Goal: Task Accomplishment & Management: Complete application form

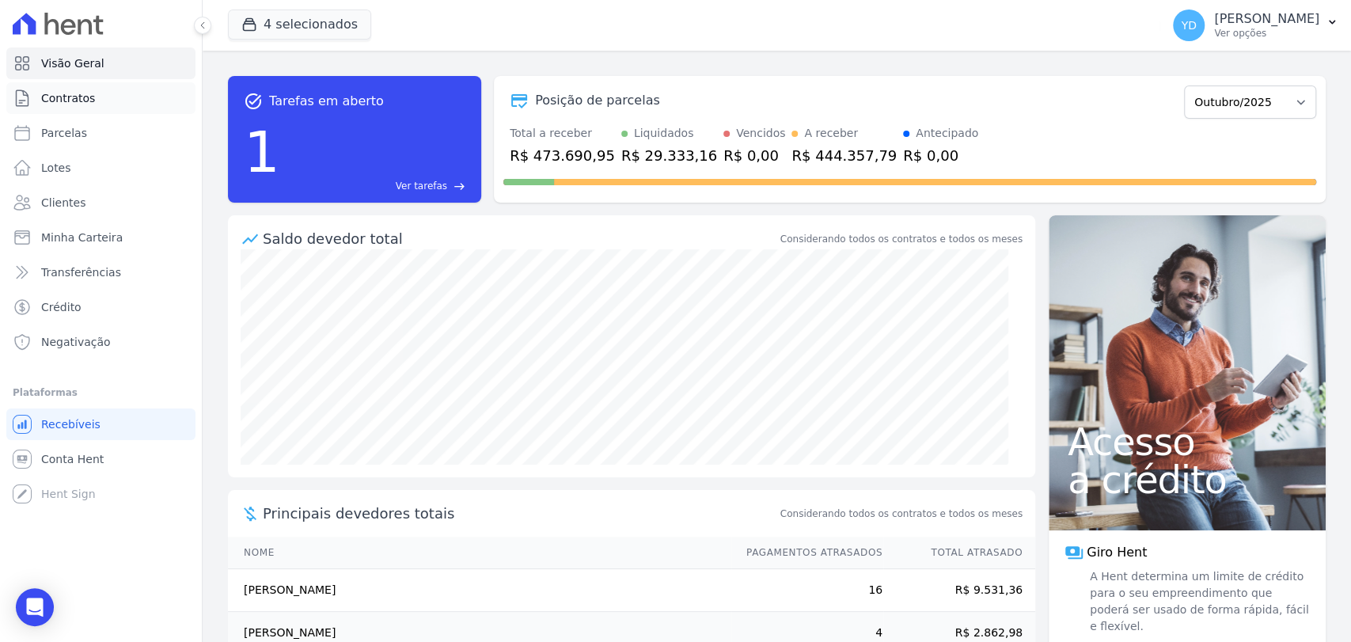
click at [103, 96] on link "Contratos" at bounding box center [100, 98] width 189 height 32
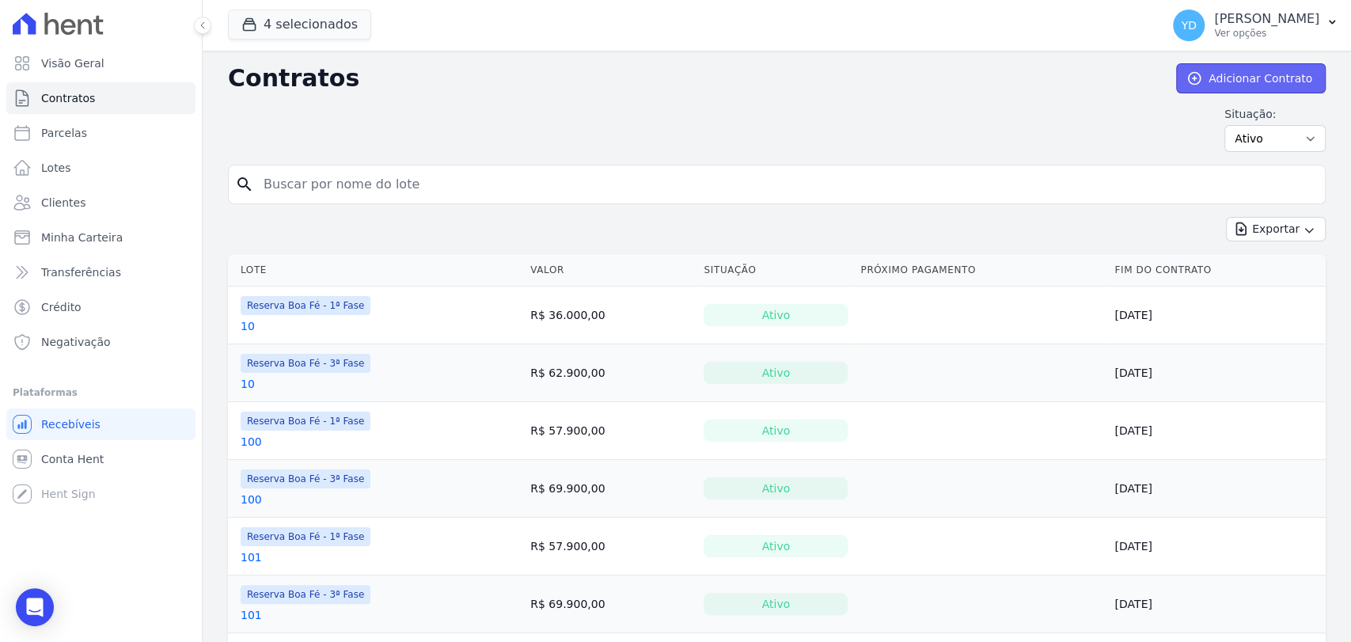
click at [1228, 73] on link "Adicionar Contrato" at bounding box center [1251, 78] width 150 height 30
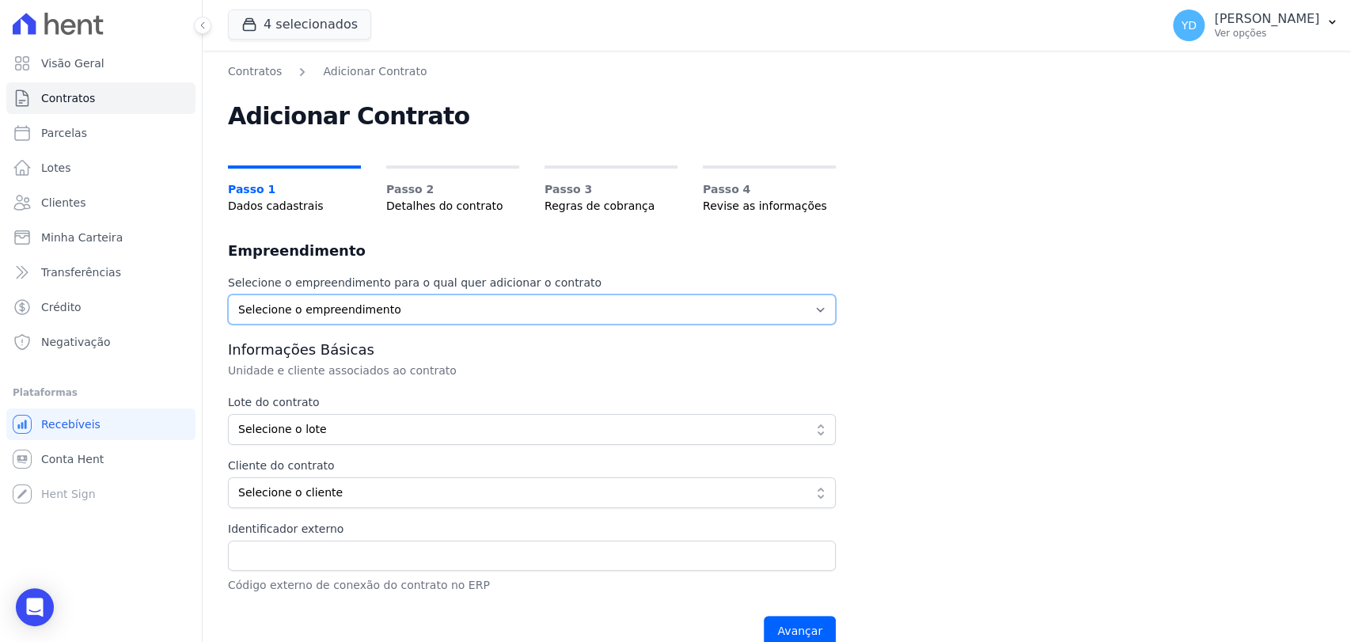
click at [401, 315] on select "Selecione o empreendimento Parque das Palmeiras Reserva Boa Fé - 1ª Fase Reserv…" at bounding box center [532, 309] width 608 height 30
click at [285, 313] on select "Selecione o empreendimento Parque das Palmeiras Reserva Boa Fé - 1ª Fase Reserv…" at bounding box center [532, 309] width 608 height 30
select select "fc32f1a6-237e-466d-ab56-08b8ef7ae660"
click at [228, 294] on select "Selecione o empreendimento Parque das Palmeiras Reserva Boa Fé - 1ª Fase Reserv…" at bounding box center [532, 309] width 608 height 30
click at [367, 428] on span "Selecione o lote" at bounding box center [520, 429] width 565 height 17
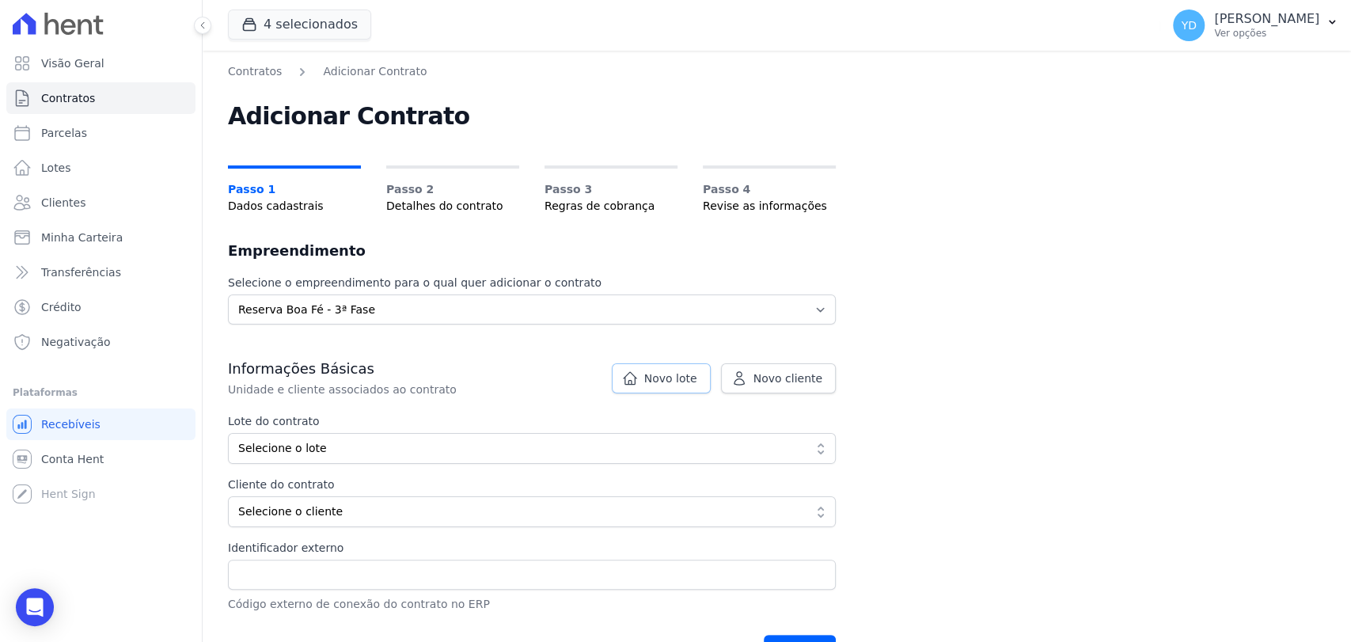
click at [684, 365] on link "Novo lote" at bounding box center [661, 378] width 99 height 30
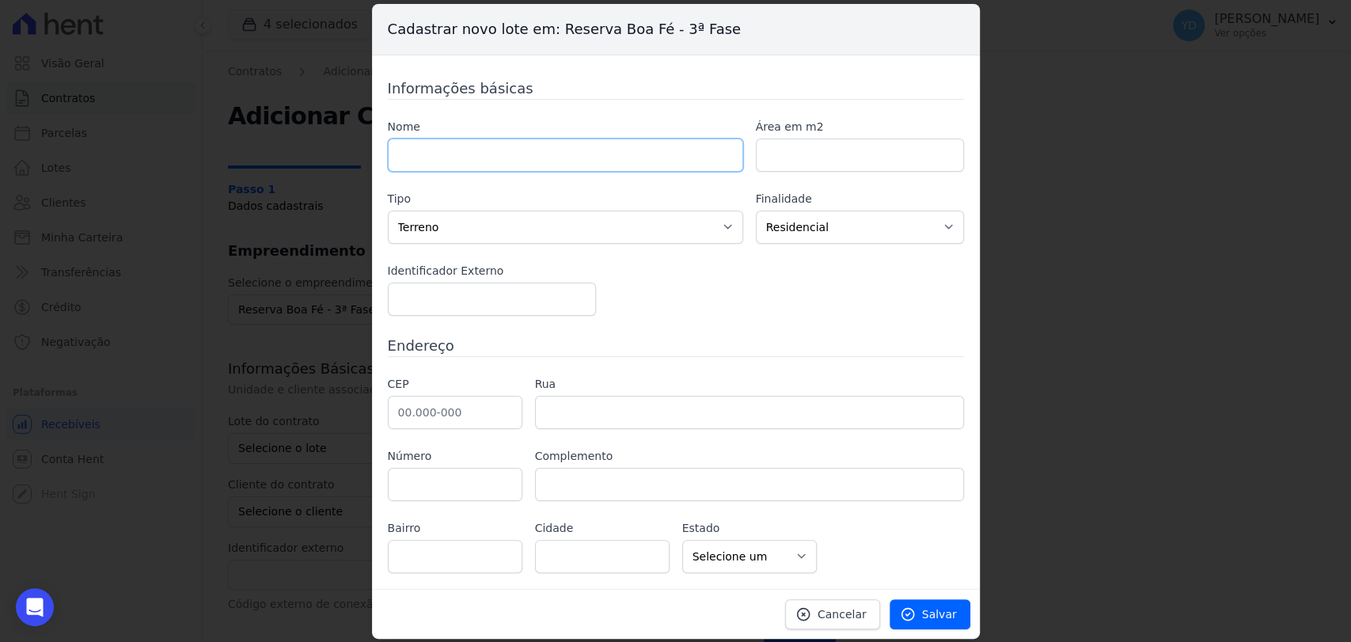
click at [666, 141] on input "text" at bounding box center [565, 155] width 355 height 33
type input "145"
click at [796, 148] on input "number" at bounding box center [860, 155] width 208 height 33
paste input "501.04"
type input "501.04"
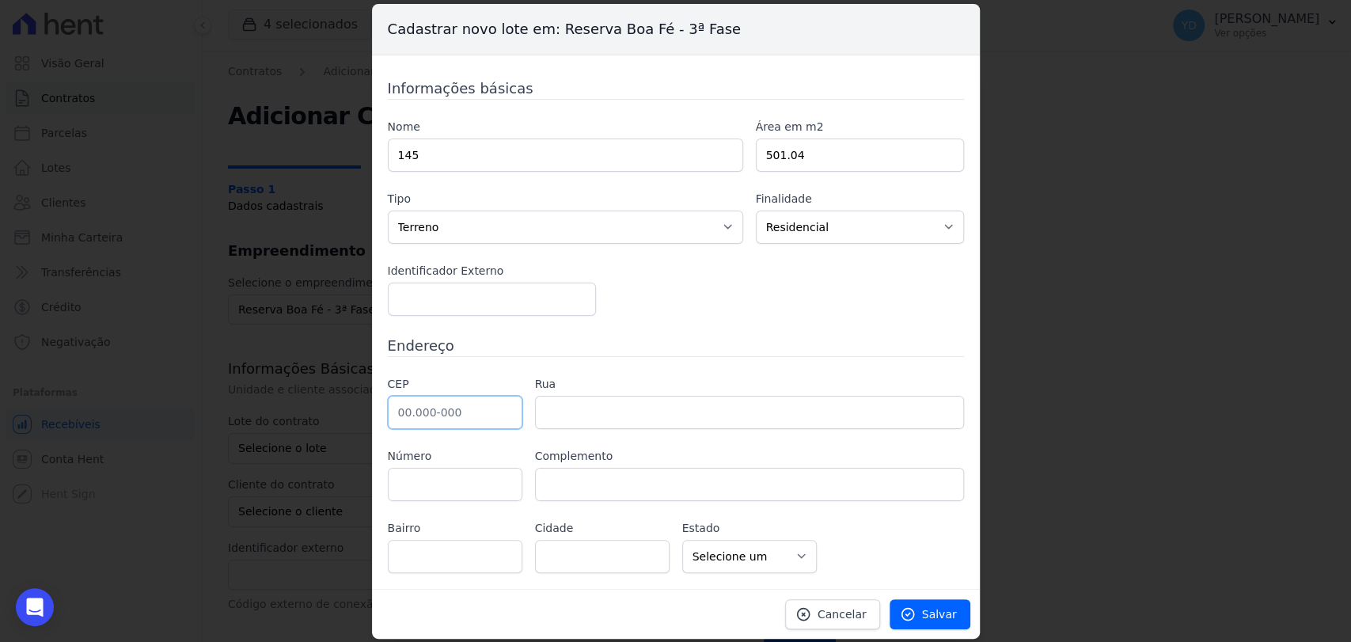
drag, startPoint x: 497, startPoint y: 404, endPoint x: 550, endPoint y: 181, distance: 228.6
click at [497, 404] on input "text" at bounding box center [455, 412] width 135 height 33
type input "36.126-000"
click at [674, 324] on div "Informações básicas Nome 145 Área em m2 501.04 Tipo Casa Apartamento Escritório…" at bounding box center [676, 325] width 576 height 495
type input "Belmiro Braga"
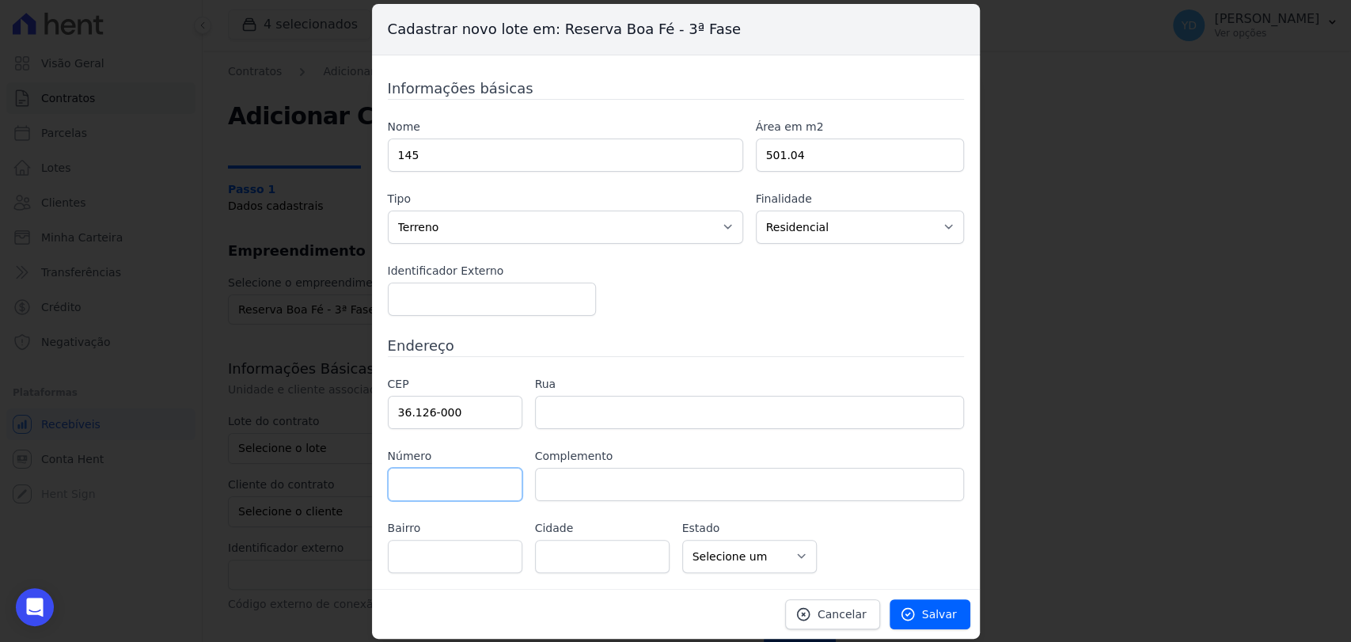
select select "MG"
click at [915, 616] on icon at bounding box center [908, 614] width 16 height 16
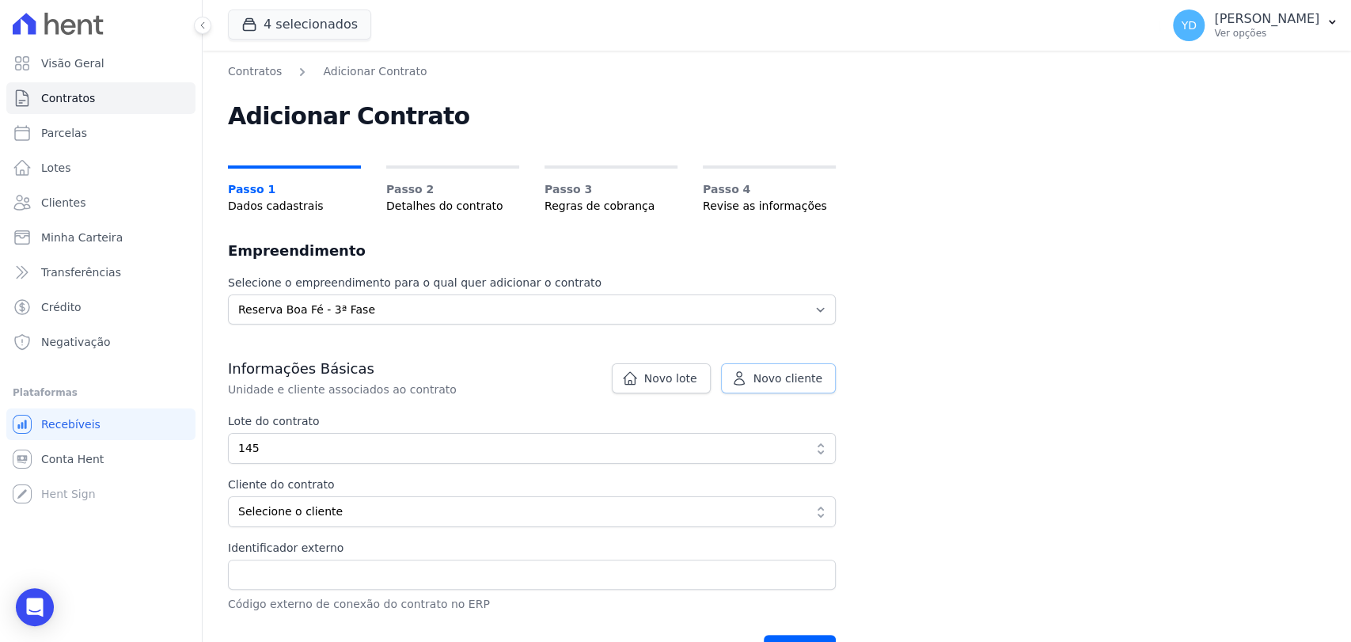
click at [747, 381] on icon at bounding box center [739, 378] width 16 height 16
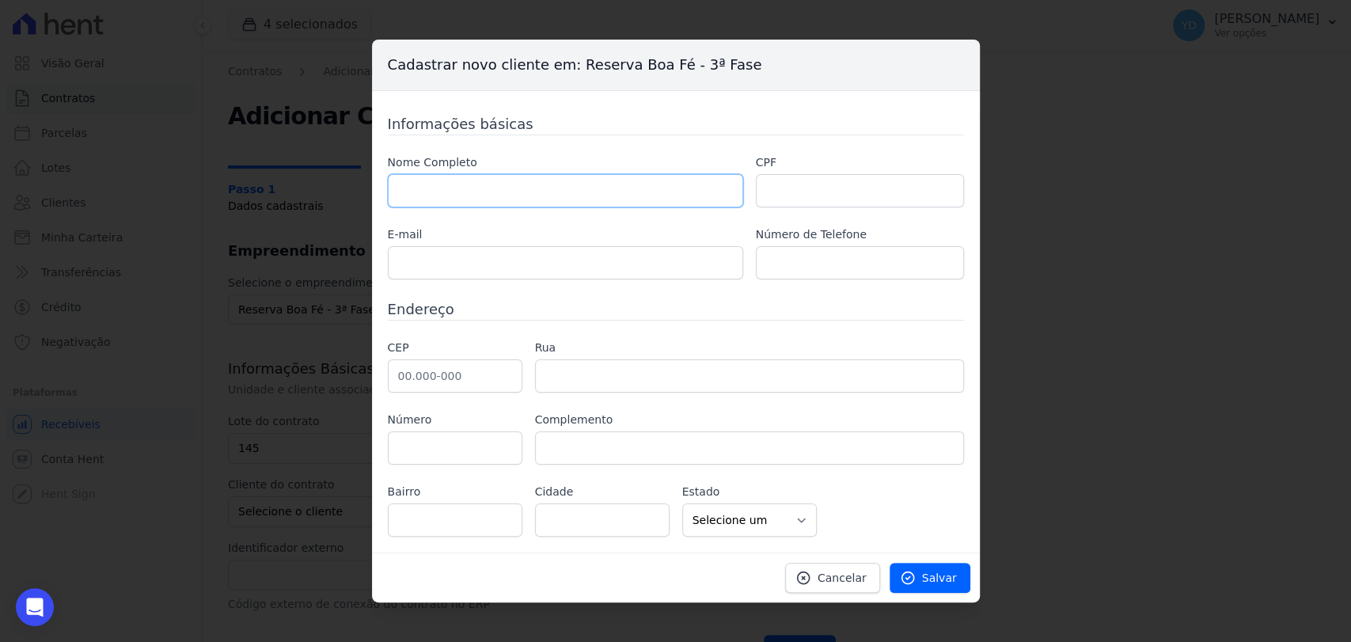
click at [532, 205] on input "text" at bounding box center [565, 190] width 355 height 33
paste input "[PERSON_NAME]"
type input "[PERSON_NAME]"
click at [798, 206] on input "text" at bounding box center [860, 190] width 208 height 33
paste input "115.952.017-85"
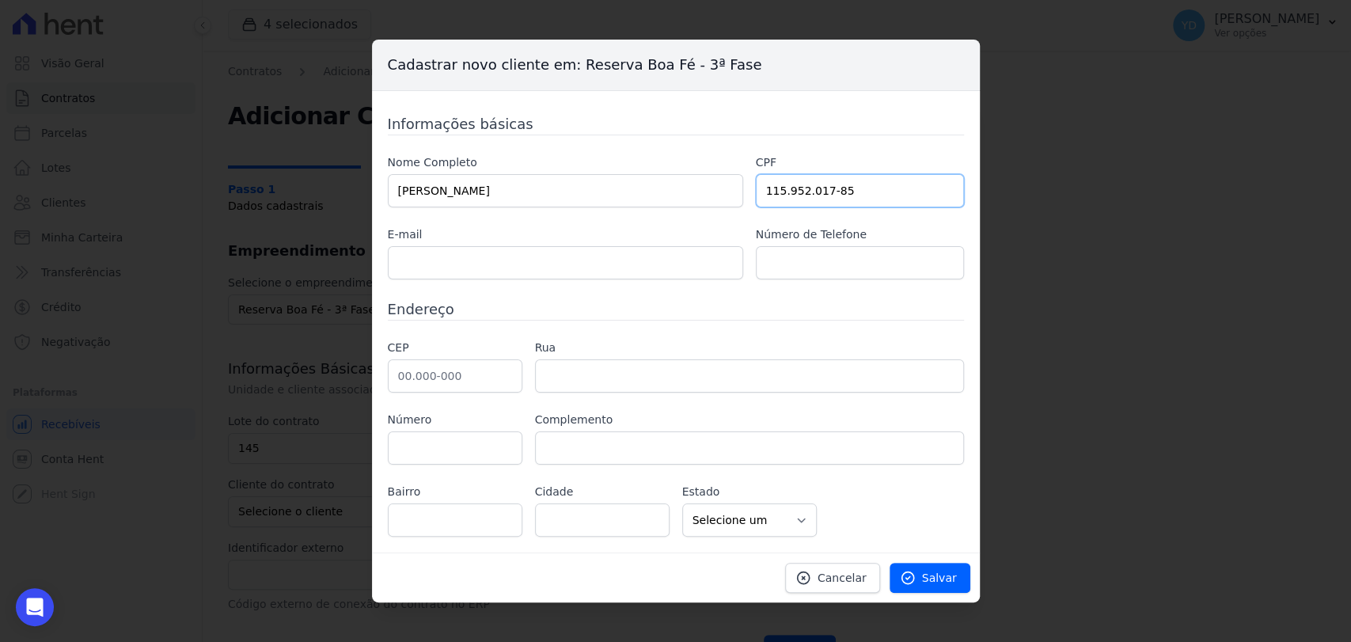
type input "115.952.017-85"
click at [518, 264] on input "text" at bounding box center [565, 262] width 355 height 33
paste input "[EMAIL_ADDRESS][DOMAIN_NAME]"
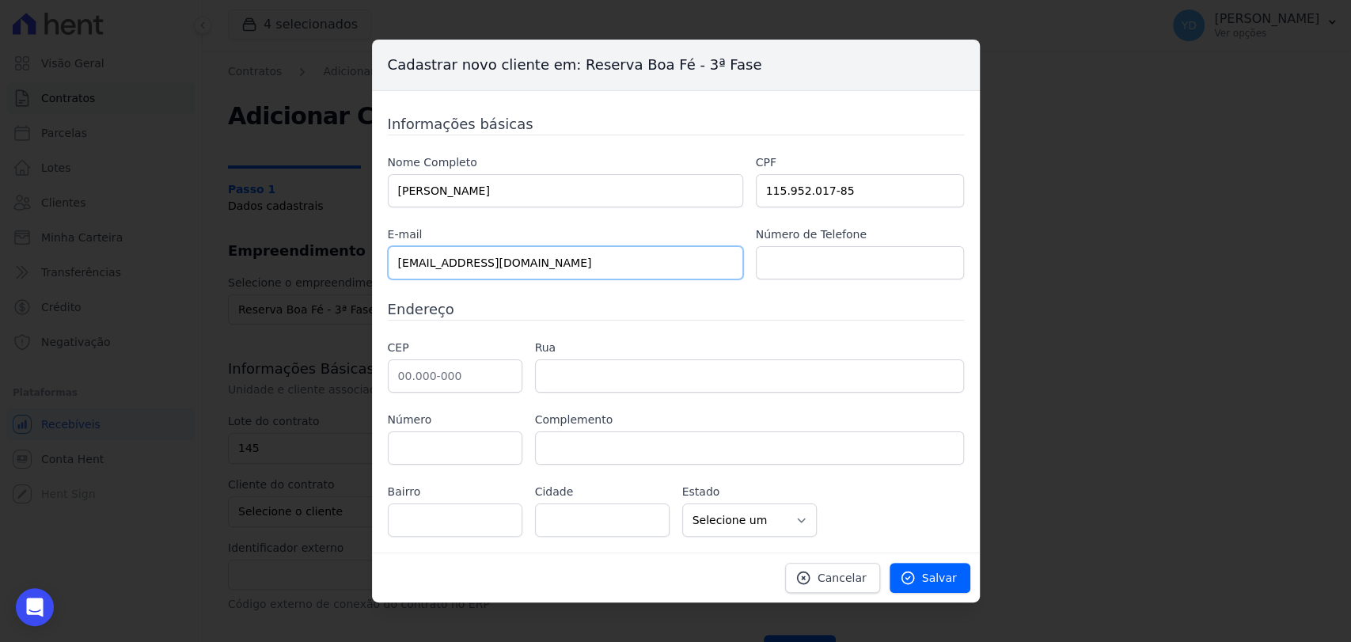
type input "[EMAIL_ADDRESS][DOMAIN_NAME]"
click at [902, 255] on input "text" at bounding box center [860, 262] width 208 height 33
paste input "(24) 97402-4382"
type input "(24) 97402-4382"
drag, startPoint x: 465, startPoint y: 382, endPoint x: 488, endPoint y: 265, distance: 119.4
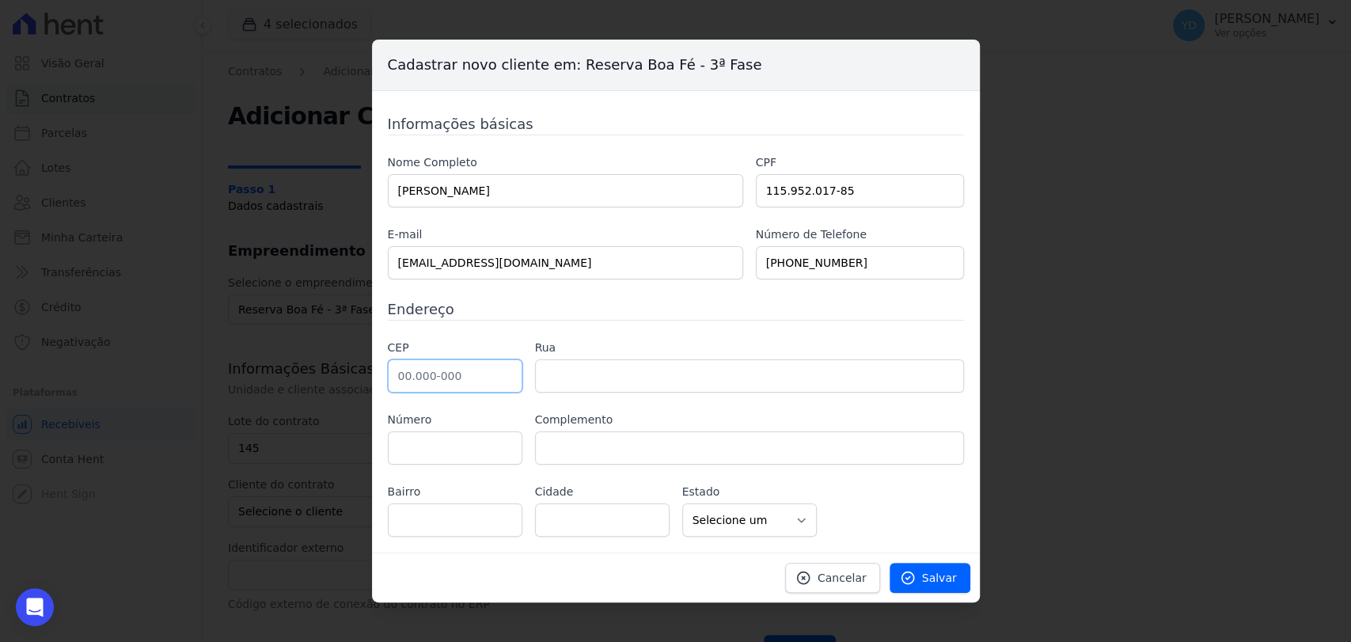
click at [465, 382] on input "text" at bounding box center [455, 375] width 135 height 33
type input "36.126-000"
click at [437, 386] on input "36.126-000" at bounding box center [455, 375] width 135 height 33
type input "Belmiro Braga"
select select "MG"
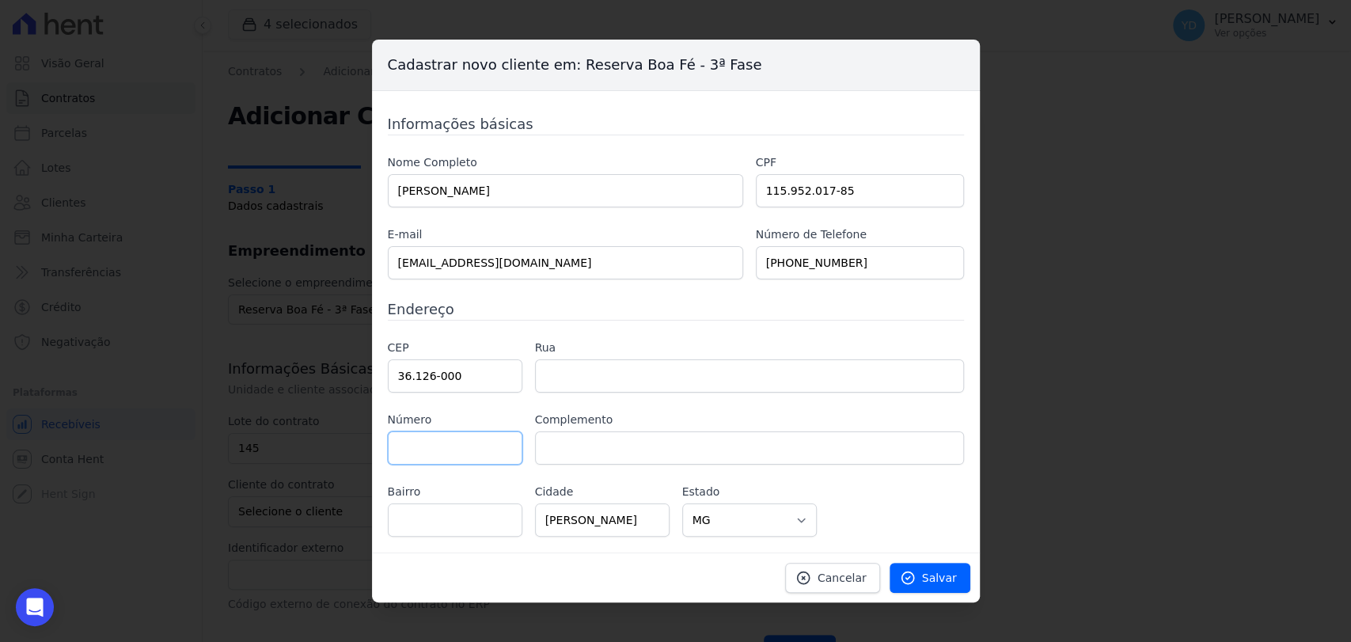
click at [437, 386] on input "36.126-000" at bounding box center [455, 375] width 135 height 33
click at [477, 375] on input "36.126-000" at bounding box center [455, 375] width 135 height 33
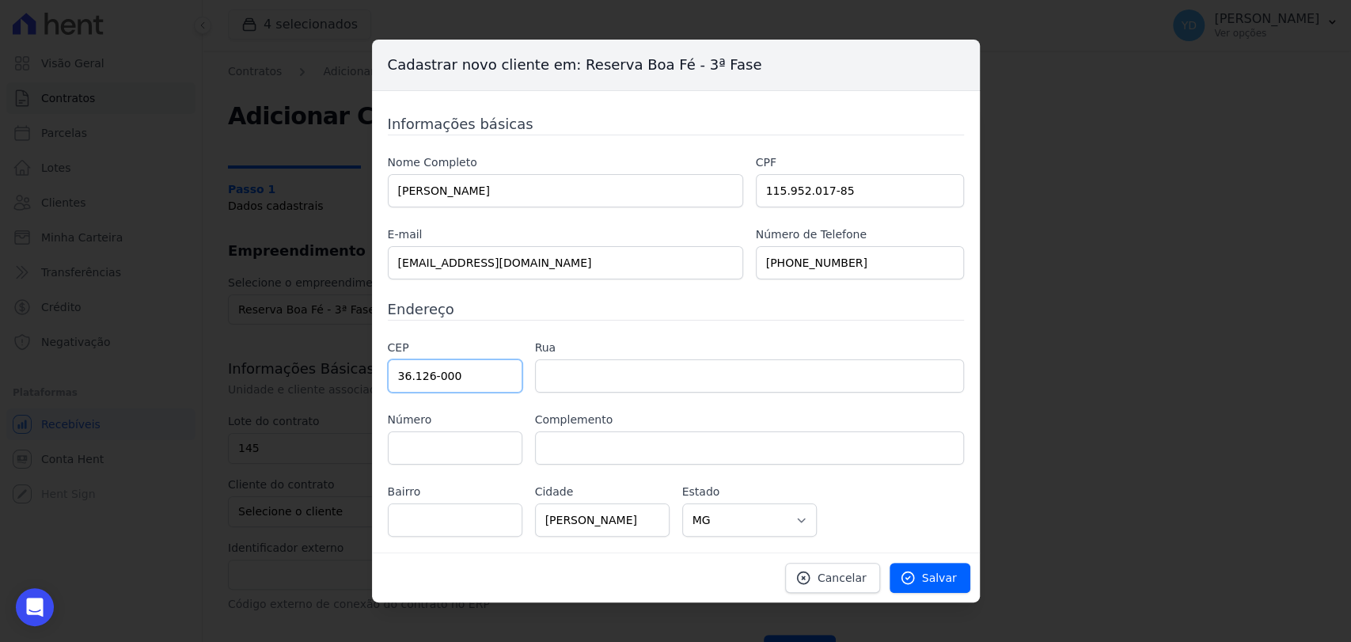
paste input "27.600"
type input "27.600-000"
type input "Valença"
select select "RJ"
click at [593, 352] on label "Rua" at bounding box center [749, 348] width 429 height 17
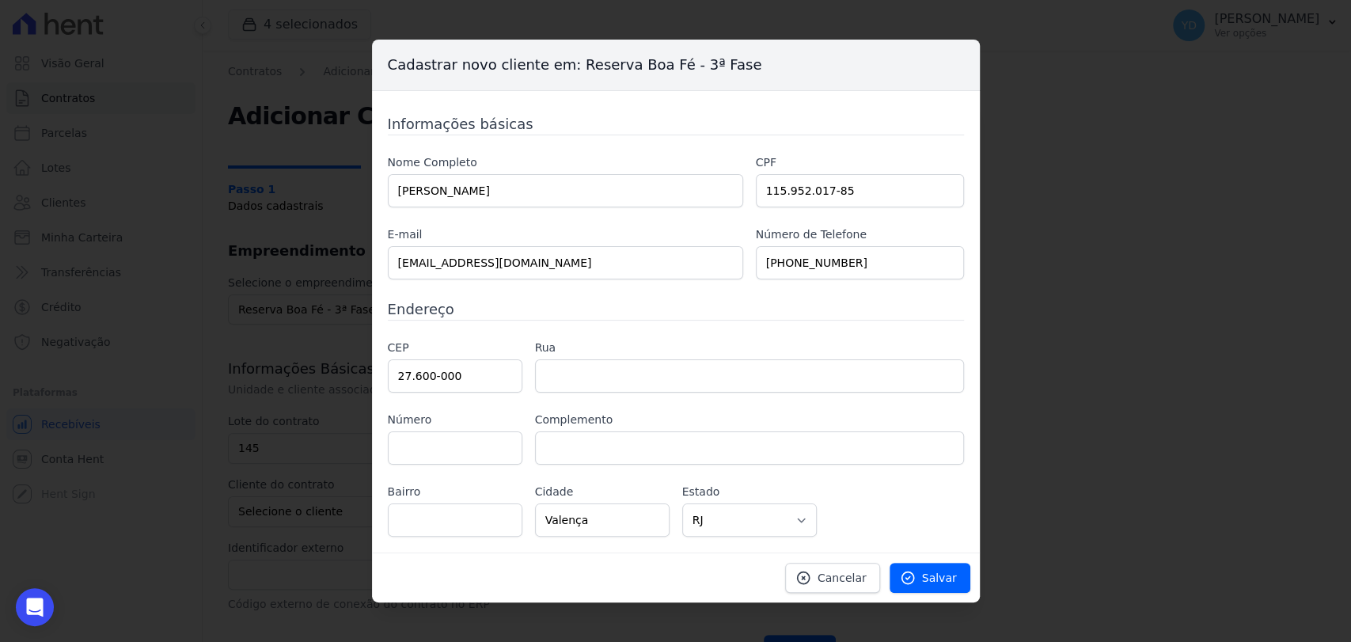
click at [594, 329] on div "Informações básicas Nome Completo JAYRO MACHADO RABELLO CPF 115.952.017-85 E-ma…" at bounding box center [676, 324] width 576 height 423
click at [589, 352] on label "Rua" at bounding box center [749, 348] width 429 height 17
click at [594, 369] on input "text" at bounding box center [749, 375] width 429 height 33
paste input "Rua Barão de Mauá"
type input "Rua Barão de Mauá"
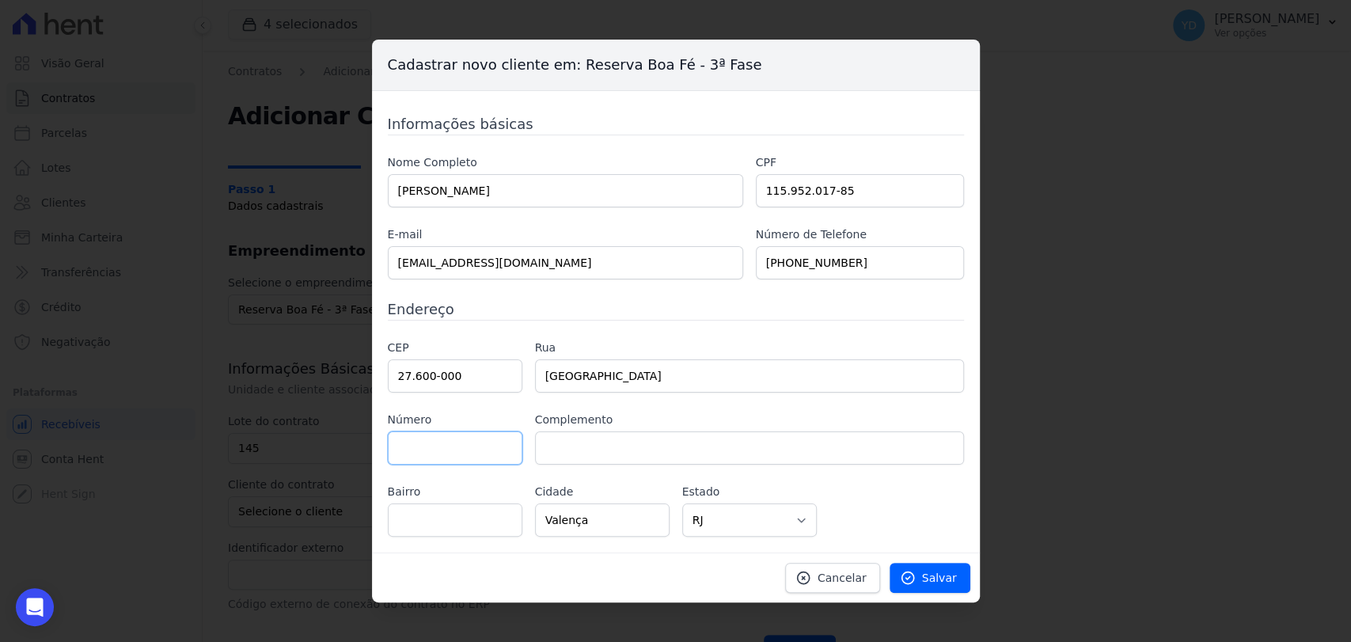
click at [507, 457] on input "text" at bounding box center [455, 447] width 135 height 33
paste input "100"
type input "100"
drag, startPoint x: 446, startPoint y: 514, endPoint x: 462, endPoint y: 510, distance: 16.3
click at [446, 514] on input "text" at bounding box center [455, 519] width 135 height 33
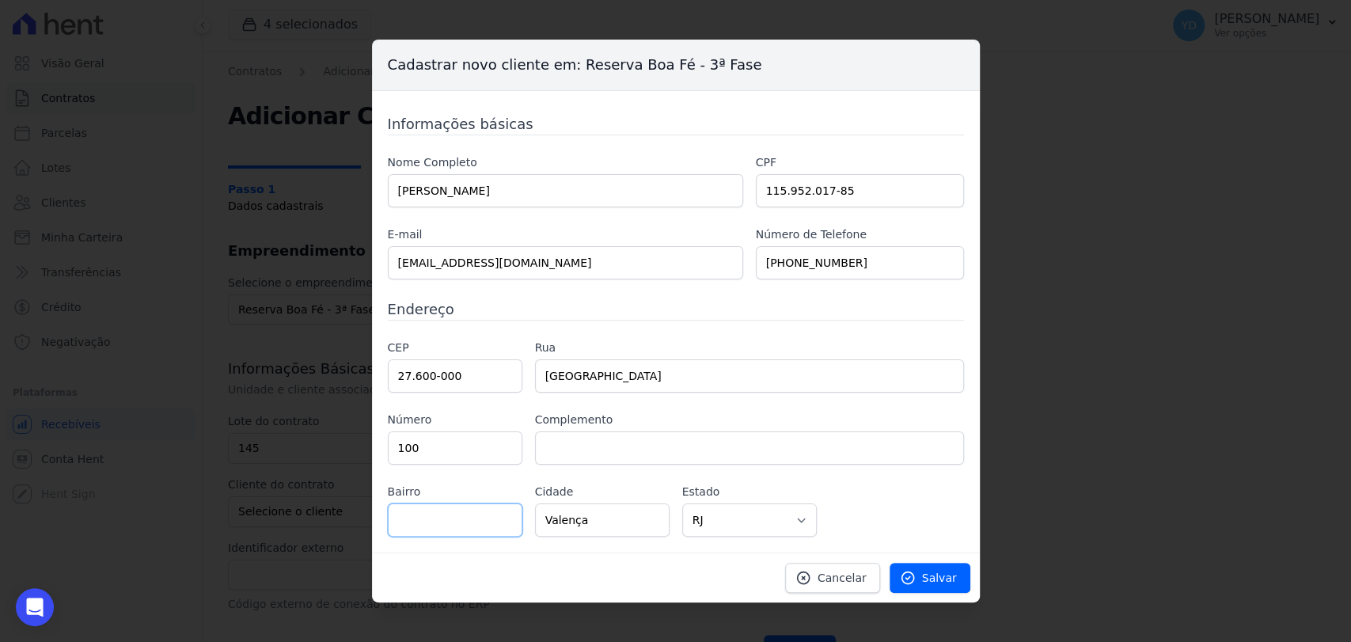
paste input "Alacio"
type input "Alacio"
click at [600, 454] on input "text" at bounding box center [749, 447] width 429 height 33
paste input "Valença"
type input "Valença"
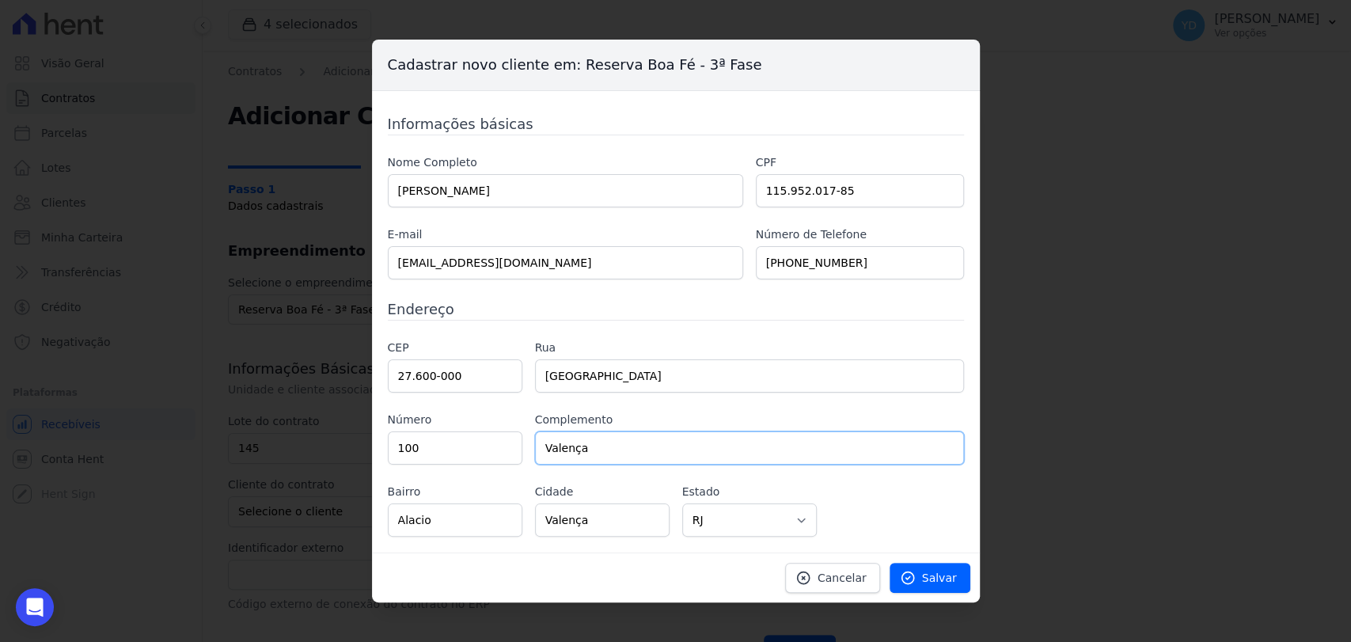
click at [632, 457] on input "Valença" at bounding box center [749, 447] width 429 height 33
click at [957, 591] on div "Cancelar Salvar" at bounding box center [676, 577] width 608 height 50
click at [945, 575] on span "Salvar" at bounding box center [939, 578] width 35 height 16
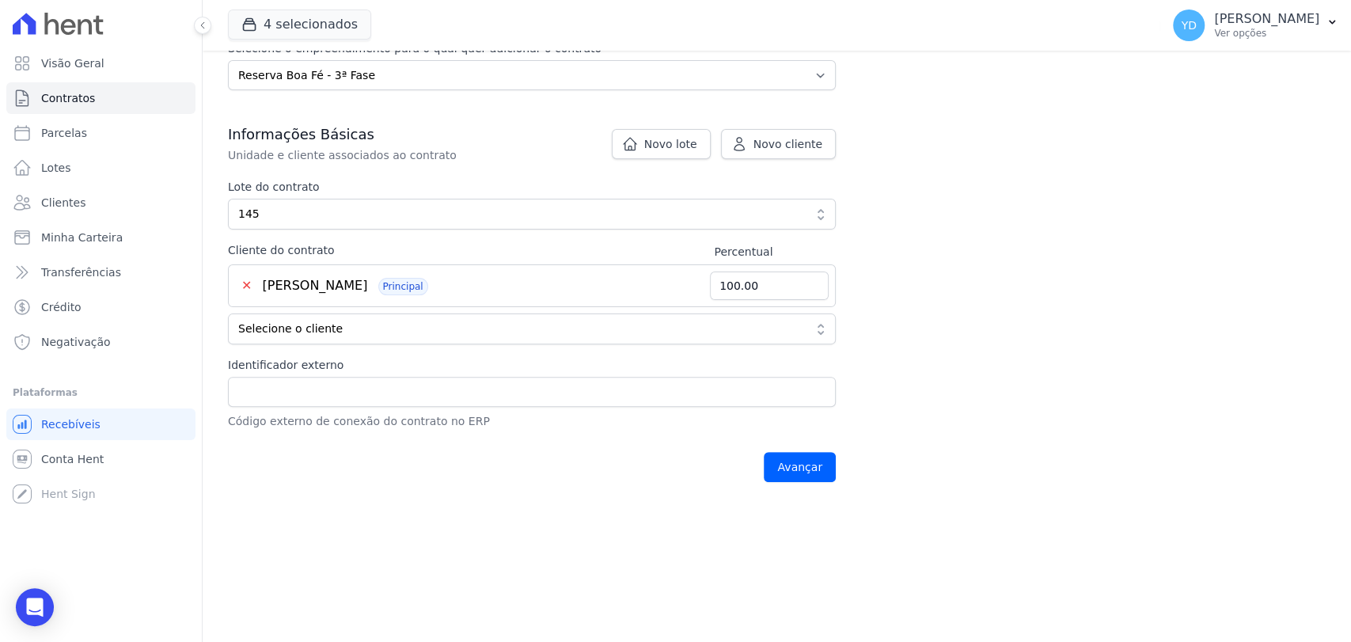
scroll to position [264, 0]
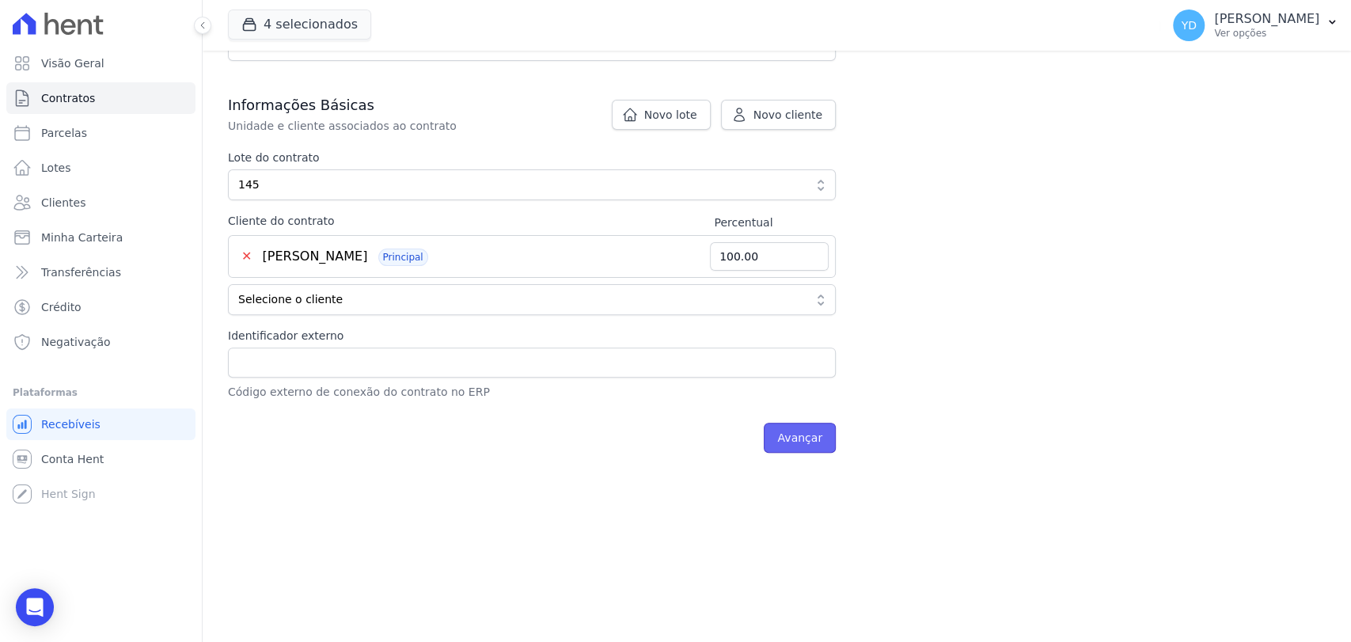
click at [822, 438] on input "Avançar" at bounding box center [800, 438] width 72 height 30
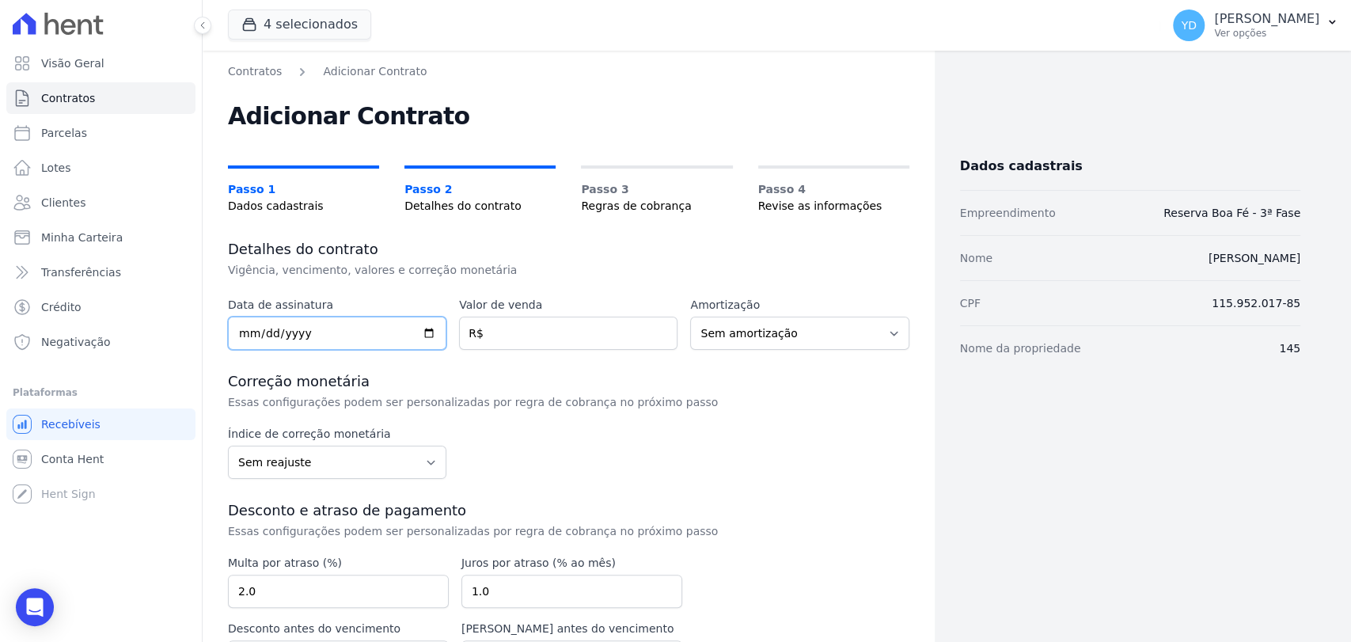
click at [386, 335] on input "date" at bounding box center [337, 333] width 218 height 33
type input "2025-10-02"
click at [576, 328] on input "number" at bounding box center [568, 333] width 218 height 33
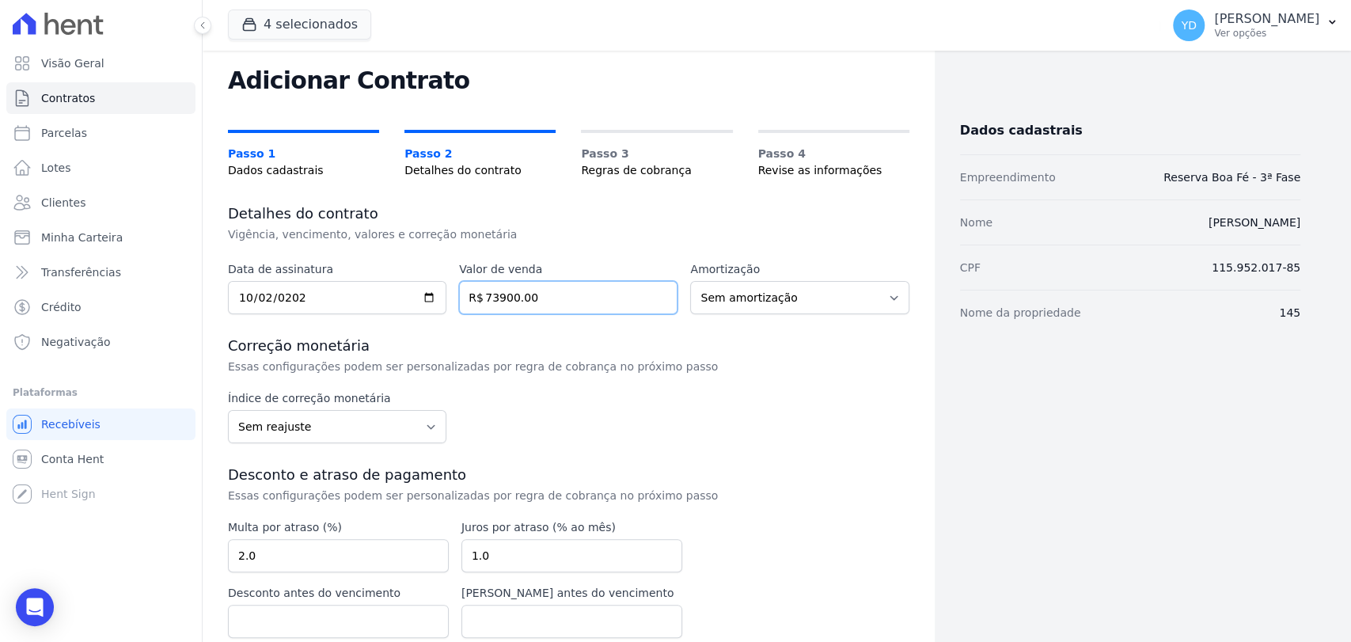
scroll to position [104, 0]
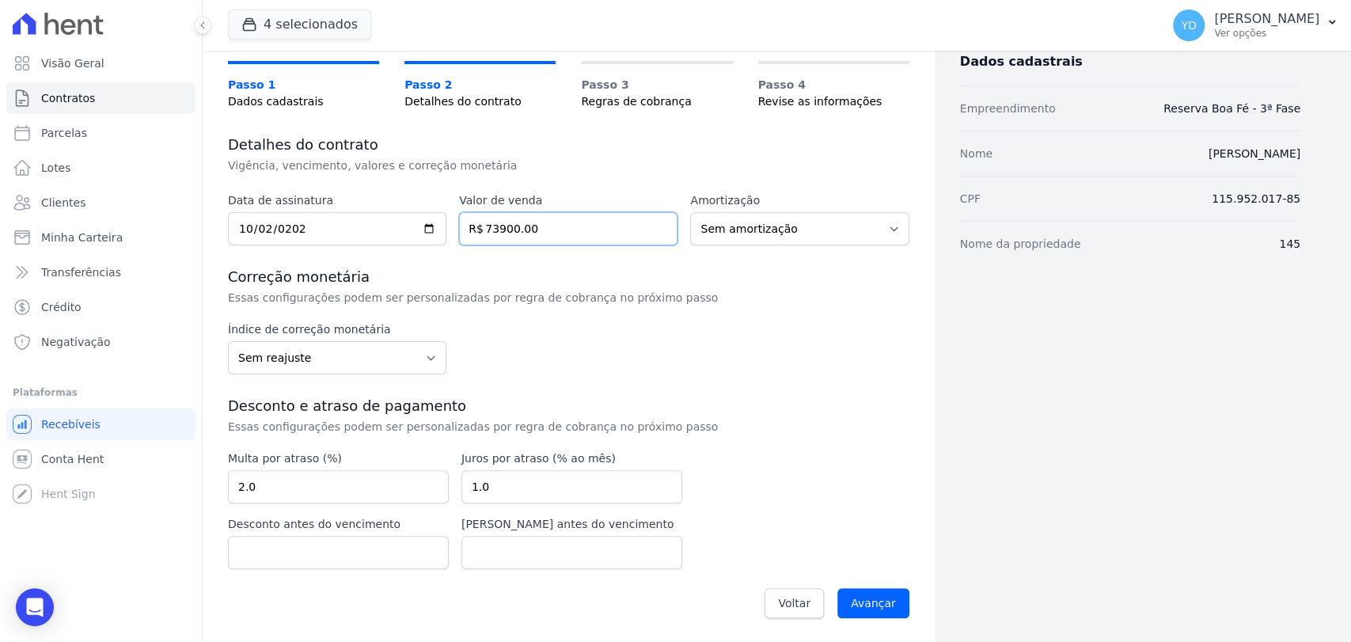
type input "73900.00"
click at [330, 495] on input "2.0" at bounding box center [338, 486] width 221 height 33
type input "10.00"
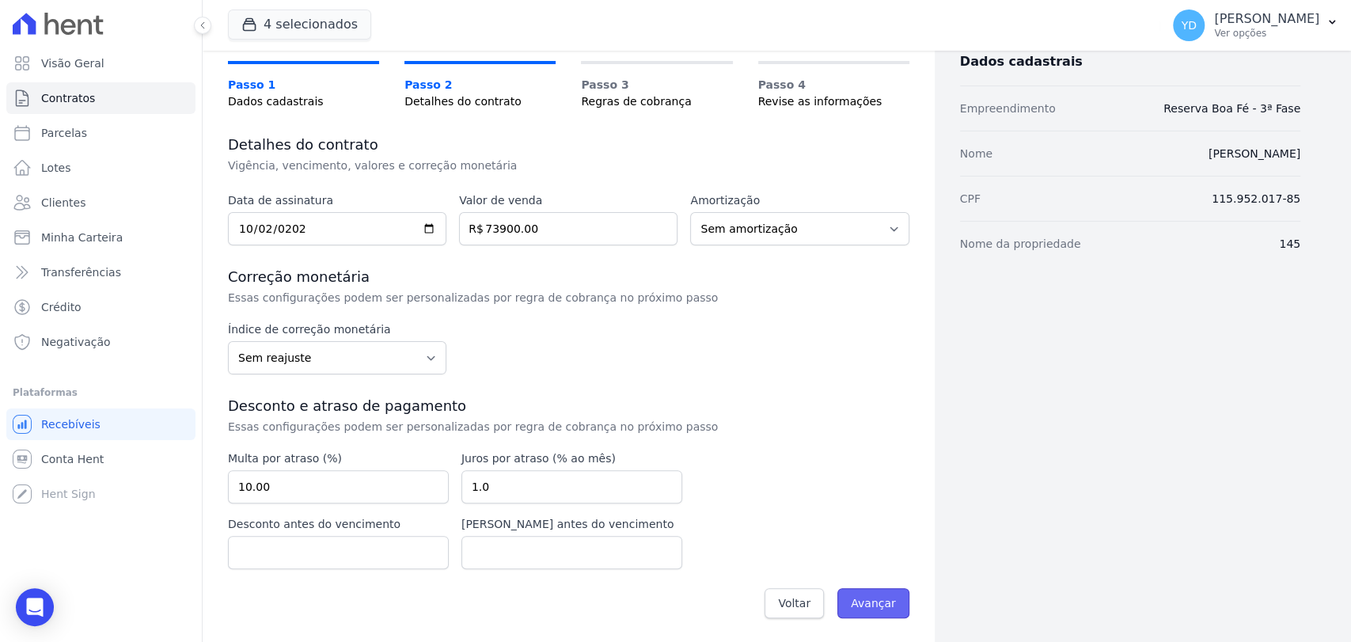
click at [882, 603] on input "Avançar" at bounding box center [873, 603] width 72 height 30
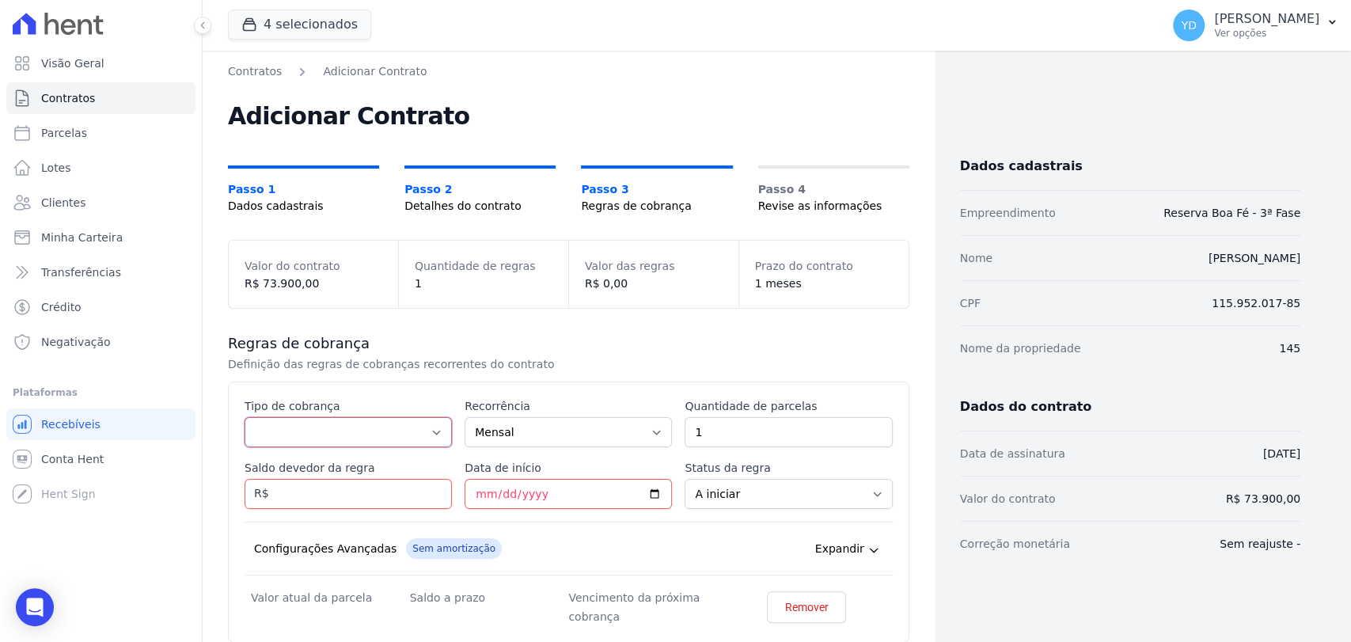
click at [352, 417] on select "Parcela Normal Entrada Sinal Intercalada Chaves Pré-chaves Pós-chaves Impostos …" at bounding box center [348, 432] width 207 height 30
select select "standard"
click at [245, 417] on select "Parcela Normal Entrada Sinal Intercalada Chaves Pré-chaves Pós-chaves Impostos …" at bounding box center [348, 432] width 207 height 30
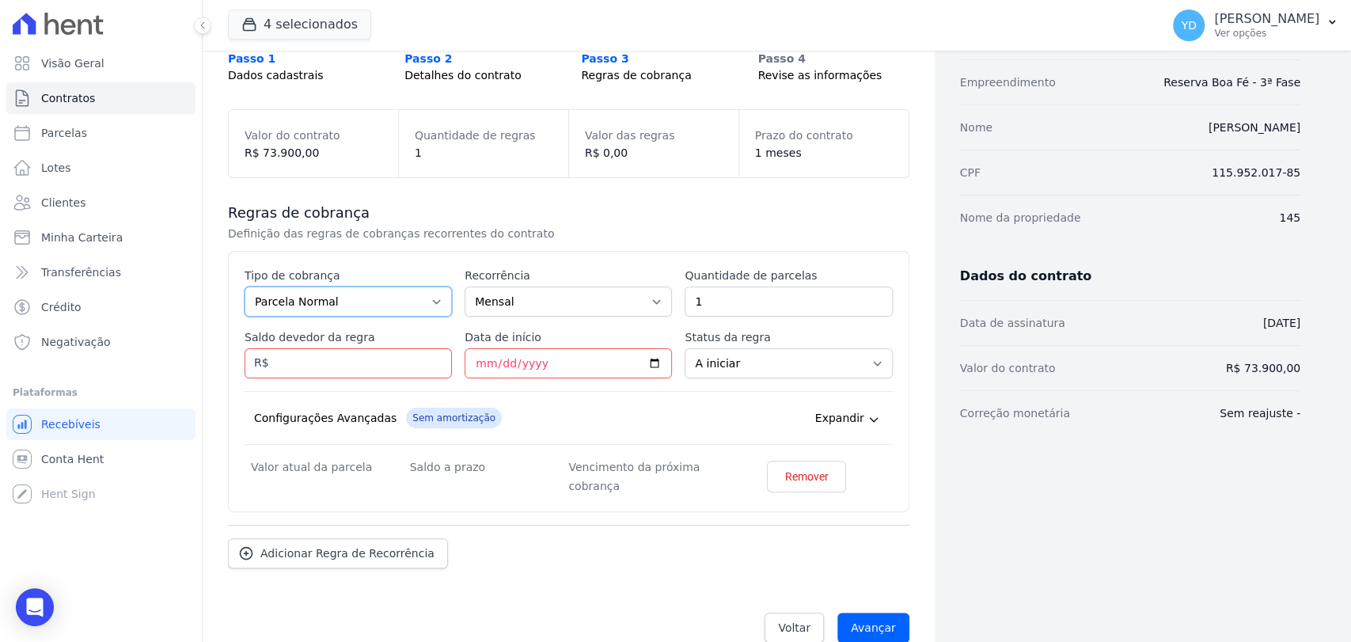
scroll to position [155, 0]
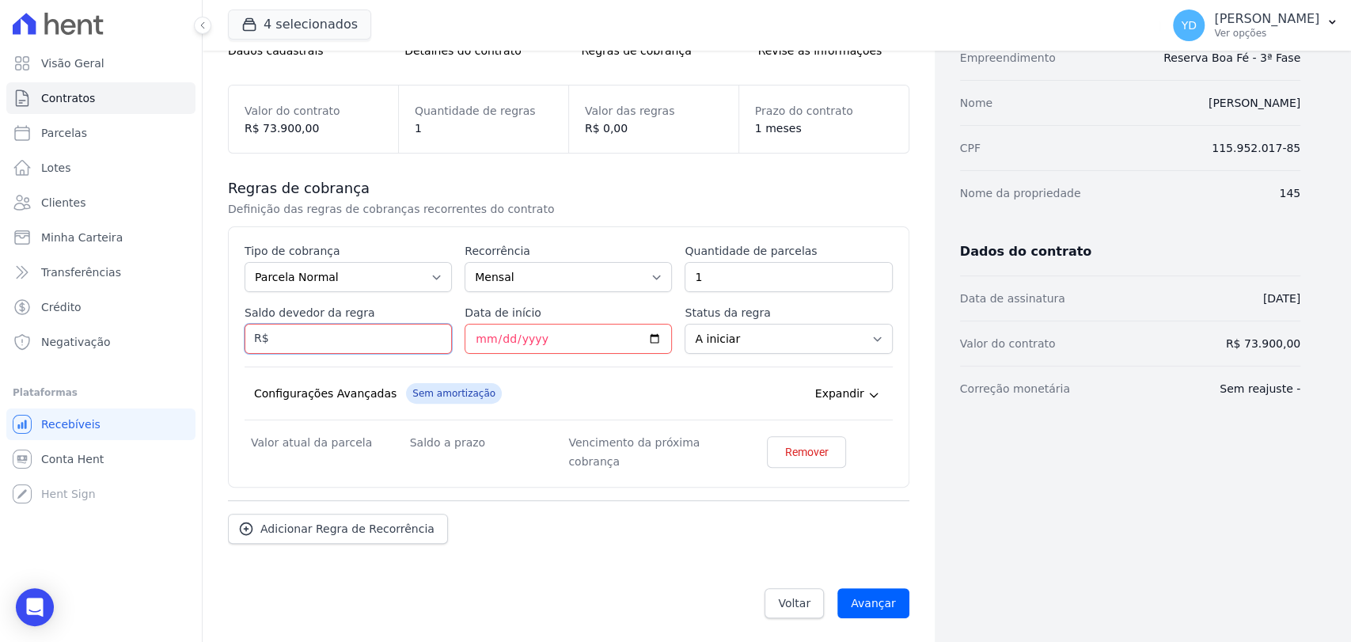
click at [377, 334] on input "Saldo devedor da regra" at bounding box center [348, 339] width 207 height 30
type input "69766.20"
click at [760, 276] on input "1" at bounding box center [788, 277] width 207 height 30
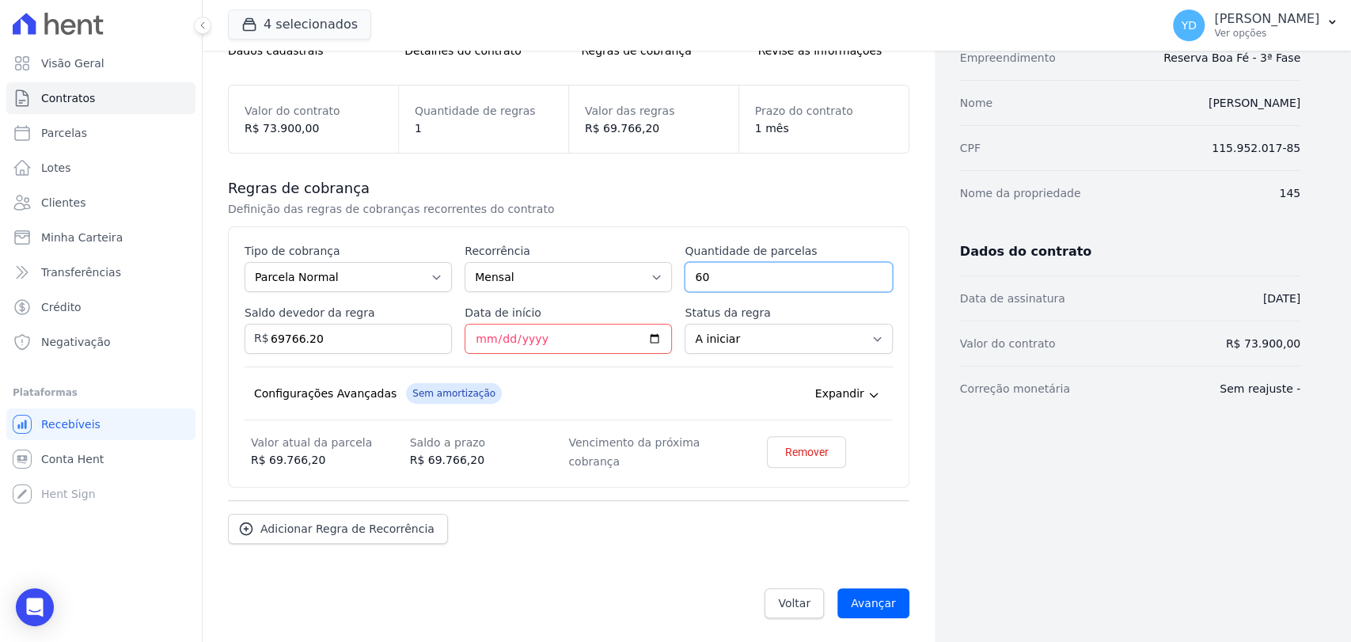
type input "60"
click at [695, 386] on div "Configurações Avançadas Sem amortização Price adjustment index/ Price adjustmen…" at bounding box center [569, 393] width 648 height 54
click at [480, 335] on input "Data de início" at bounding box center [568, 339] width 207 height 30
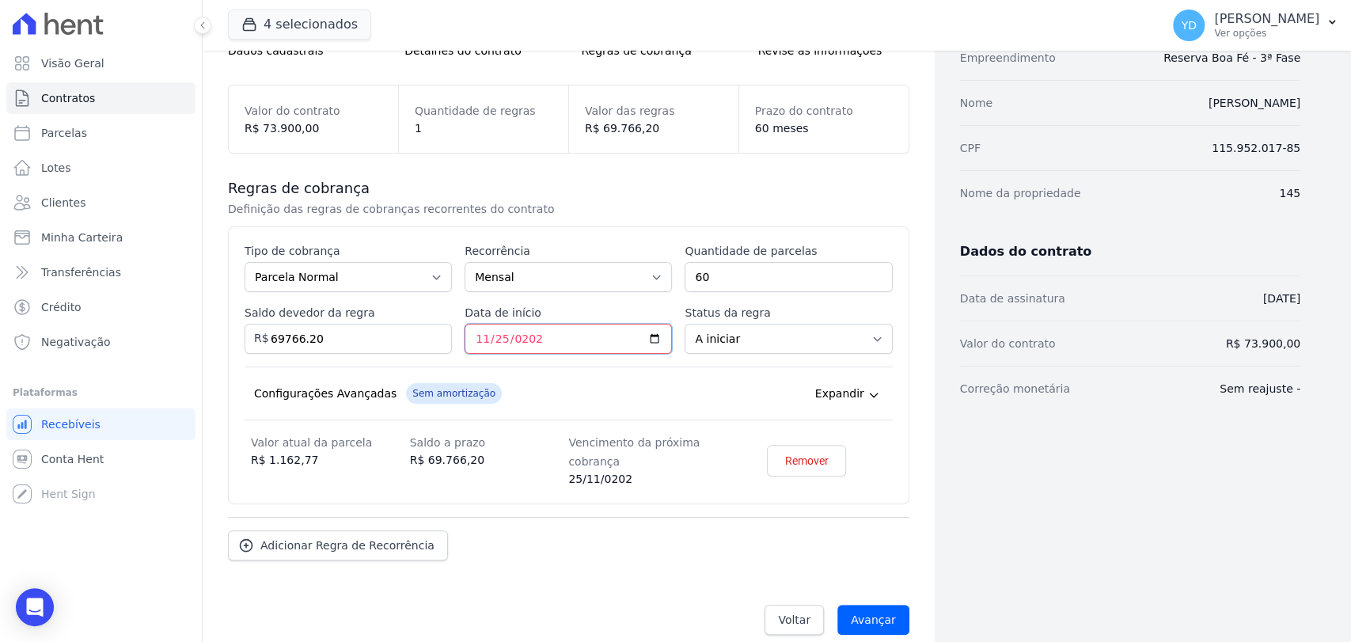
type input "2025-11-25"
drag, startPoint x: 534, startPoint y: 174, endPoint x: 512, endPoint y: 135, distance: 44.7
click at [535, 173] on div "Regras de cobrança Definição das regras de cobranças recorrentes do contrato Es…" at bounding box center [568, 370] width 681 height 432
click at [877, 612] on input "Avançar" at bounding box center [873, 620] width 72 height 30
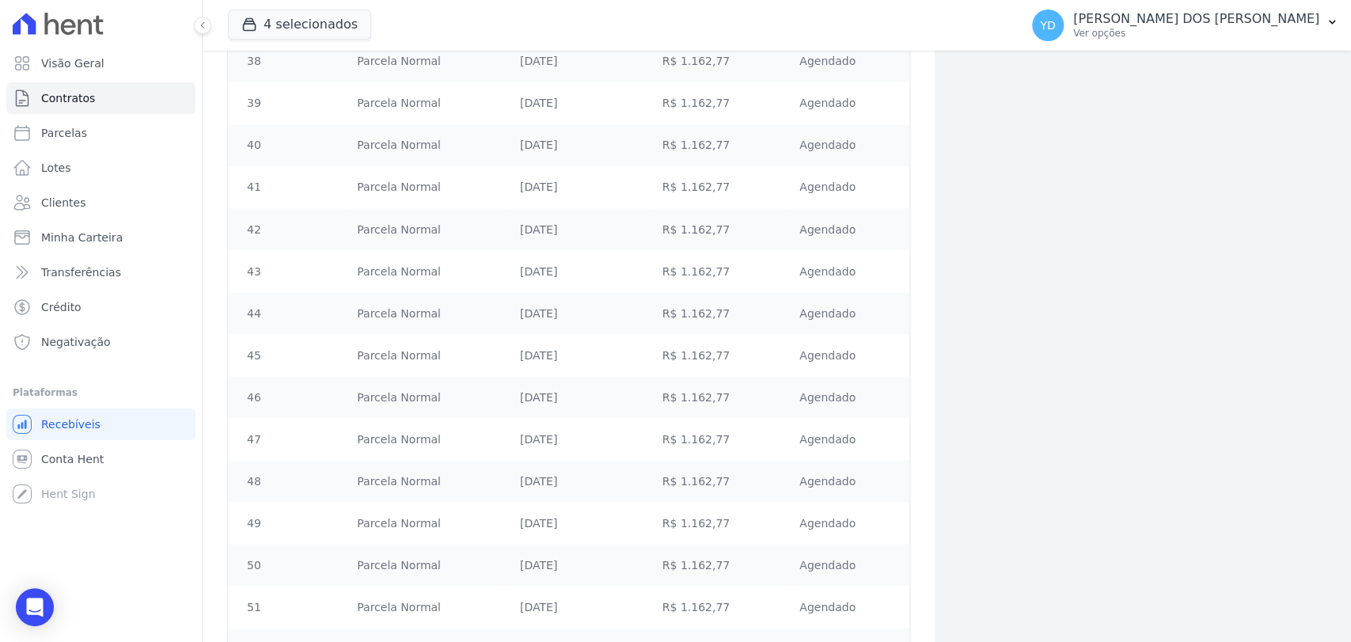
scroll to position [2318, 0]
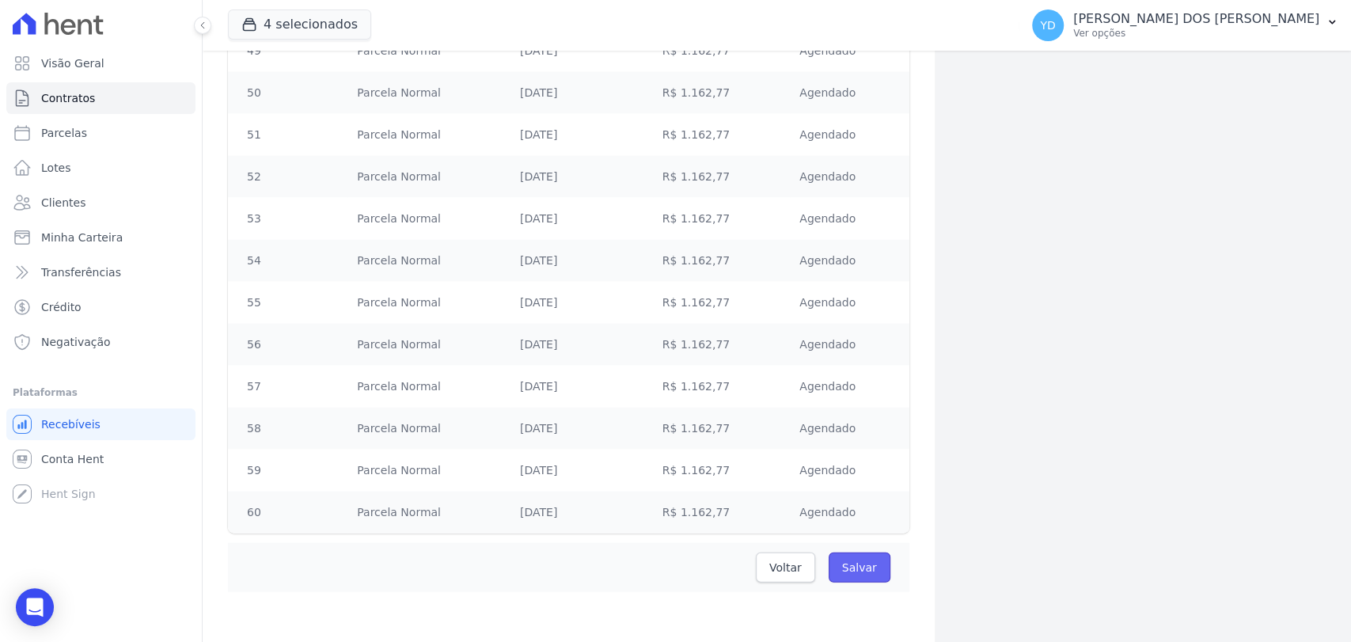
click at [845, 575] on input "Salvar" at bounding box center [860, 567] width 62 height 30
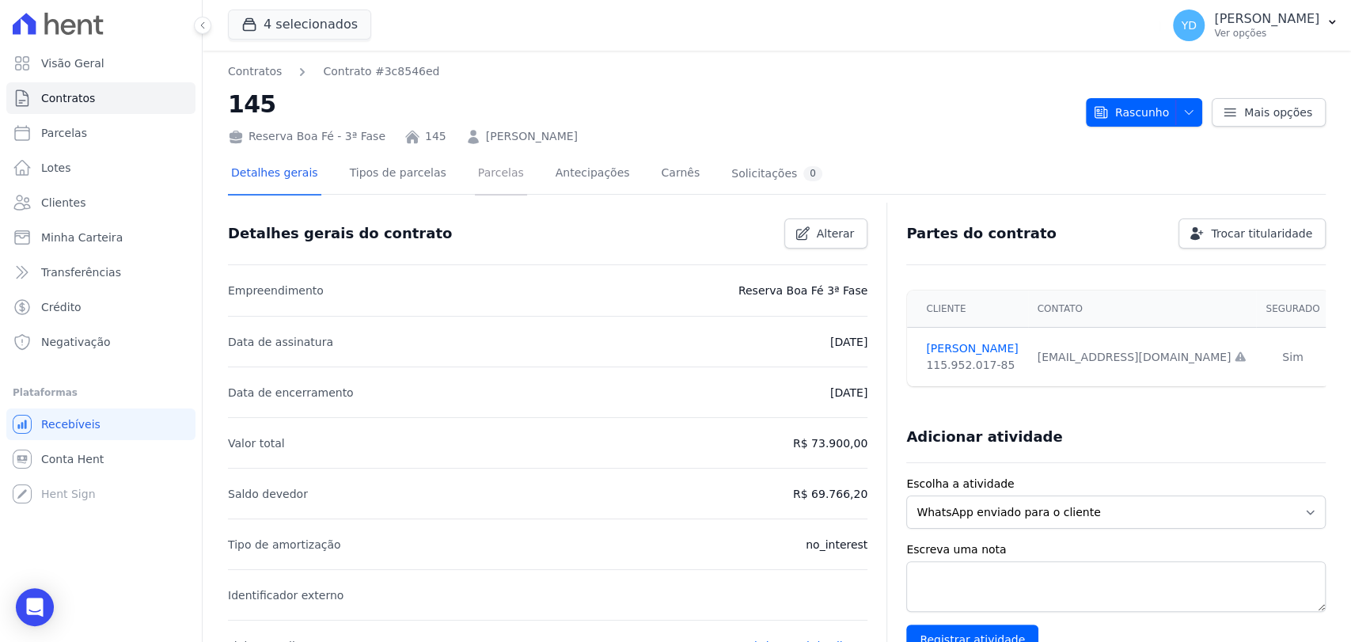
click at [485, 184] on link "Parcelas" at bounding box center [501, 175] width 52 height 42
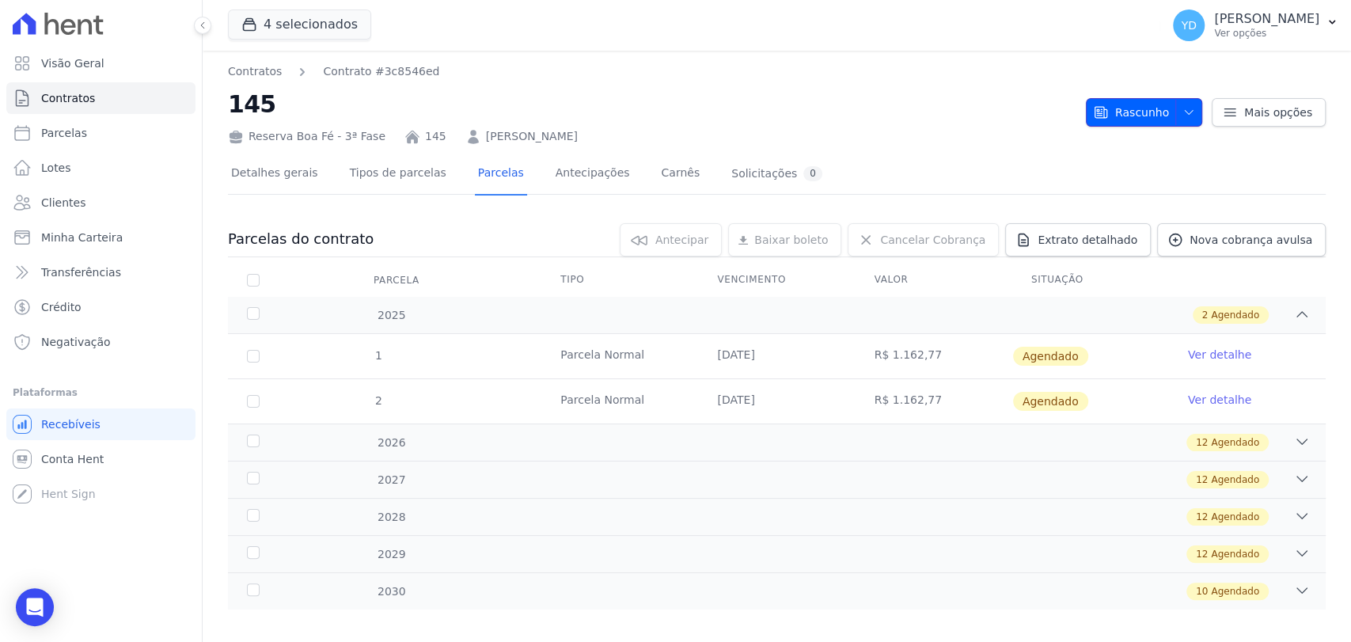
click at [1175, 119] on span "button" at bounding box center [1185, 112] width 20 height 25
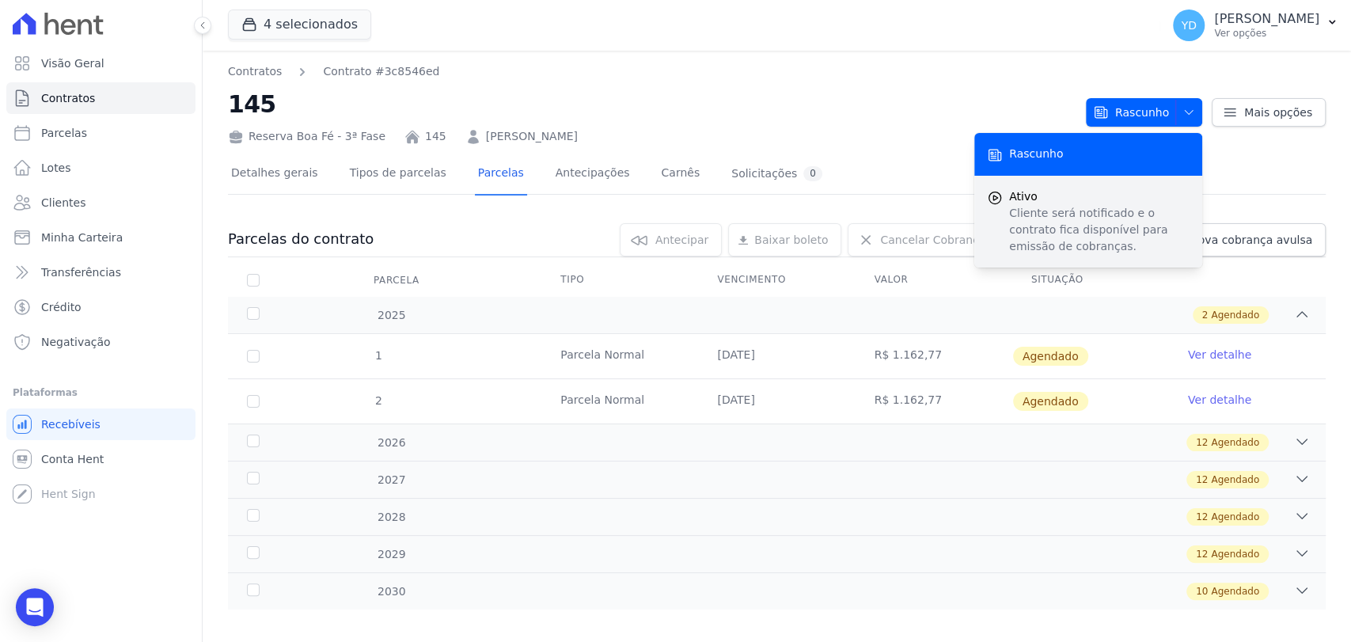
click at [1137, 218] on p "Cliente será notificado e o contrato fica disponível para emissão de cobranças." at bounding box center [1099, 230] width 180 height 50
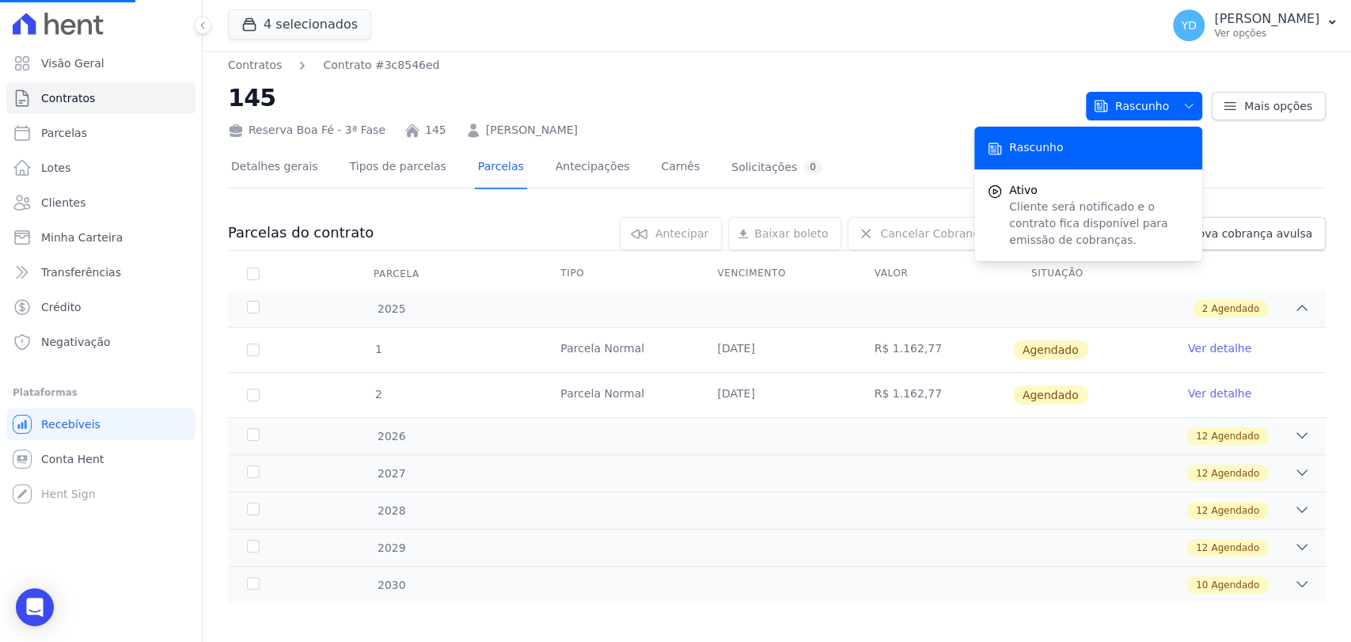
scroll to position [13, 0]
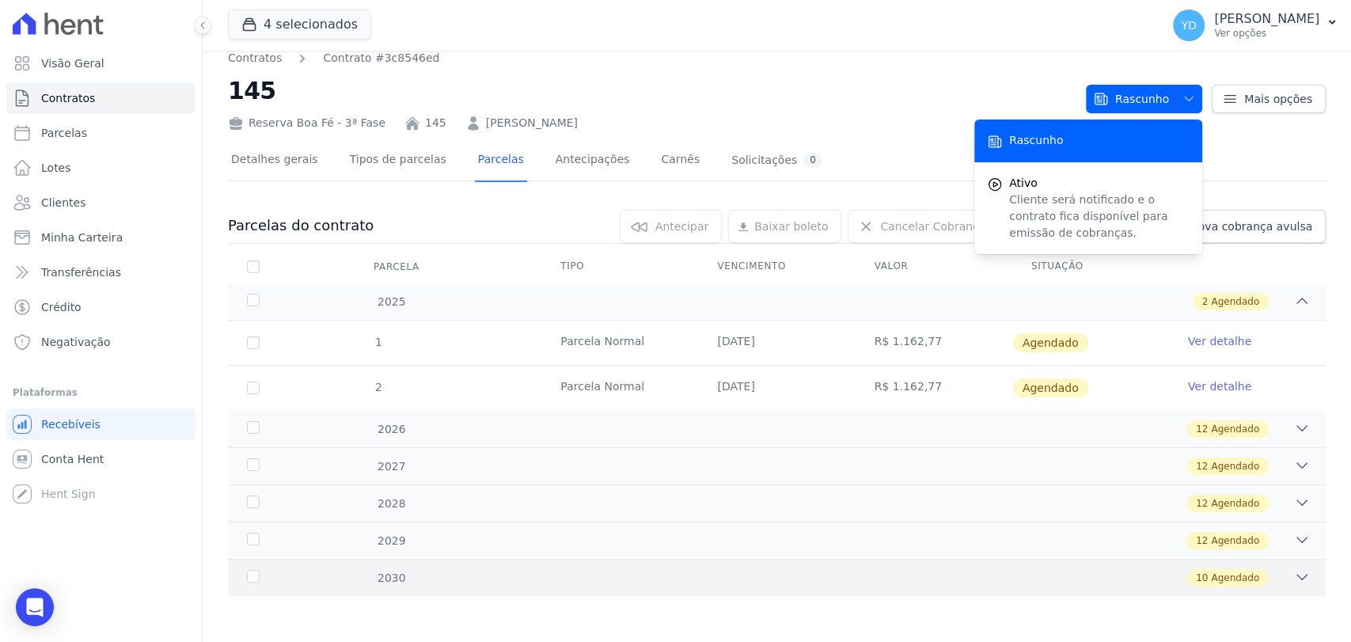
click at [614, 590] on div "2030 10 Agendado" at bounding box center [777, 577] width 1098 height 37
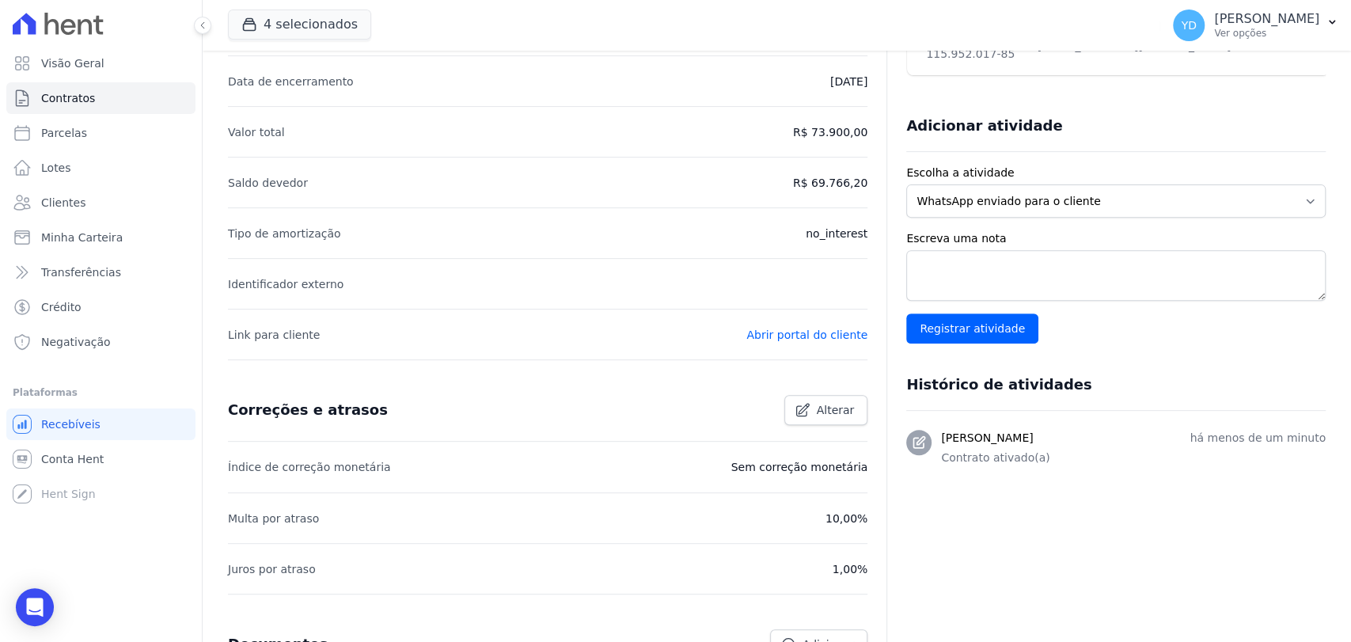
scroll to position [439, 0]
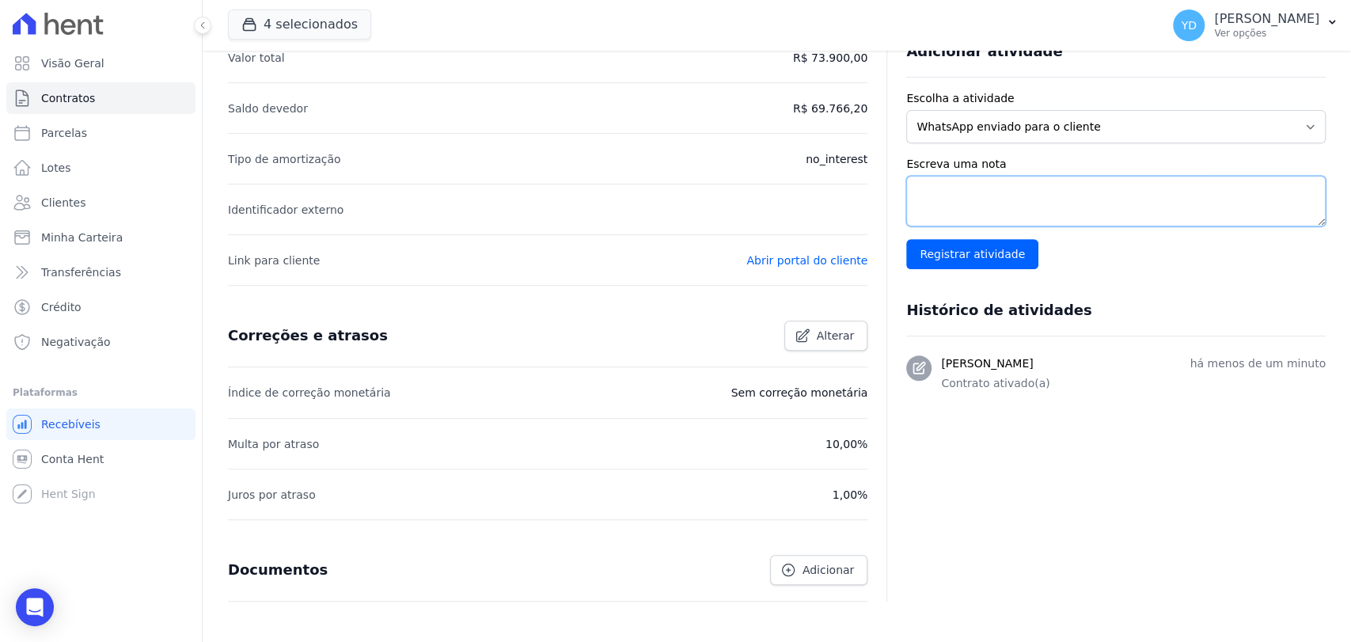
click at [1053, 187] on textarea "Escreva uma nota" at bounding box center [1115, 201] width 419 height 51
type textarea "sem entrada e sem reserva"
click at [967, 269] on div "Adicionar atividade Escolha a atividade WhatsApp enviado para o cliente Adicion…" at bounding box center [1115, 220] width 419 height 388
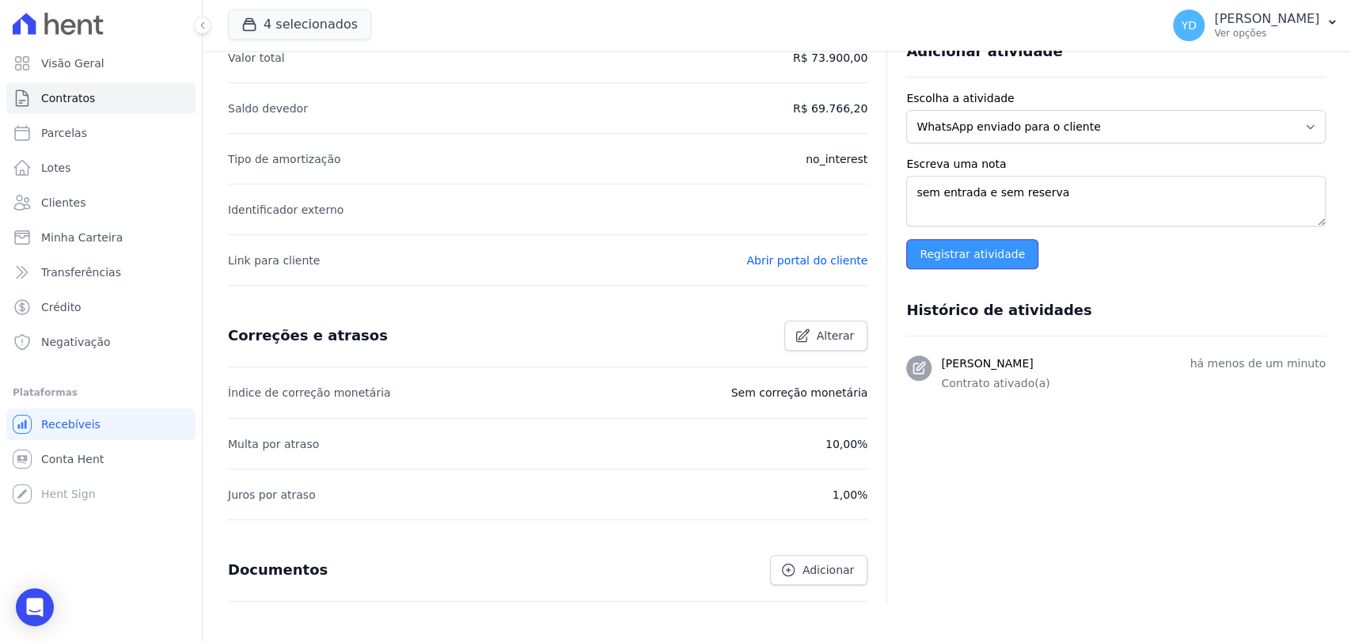
click at [967, 260] on input "Registrar atividade" at bounding box center [972, 254] width 132 height 30
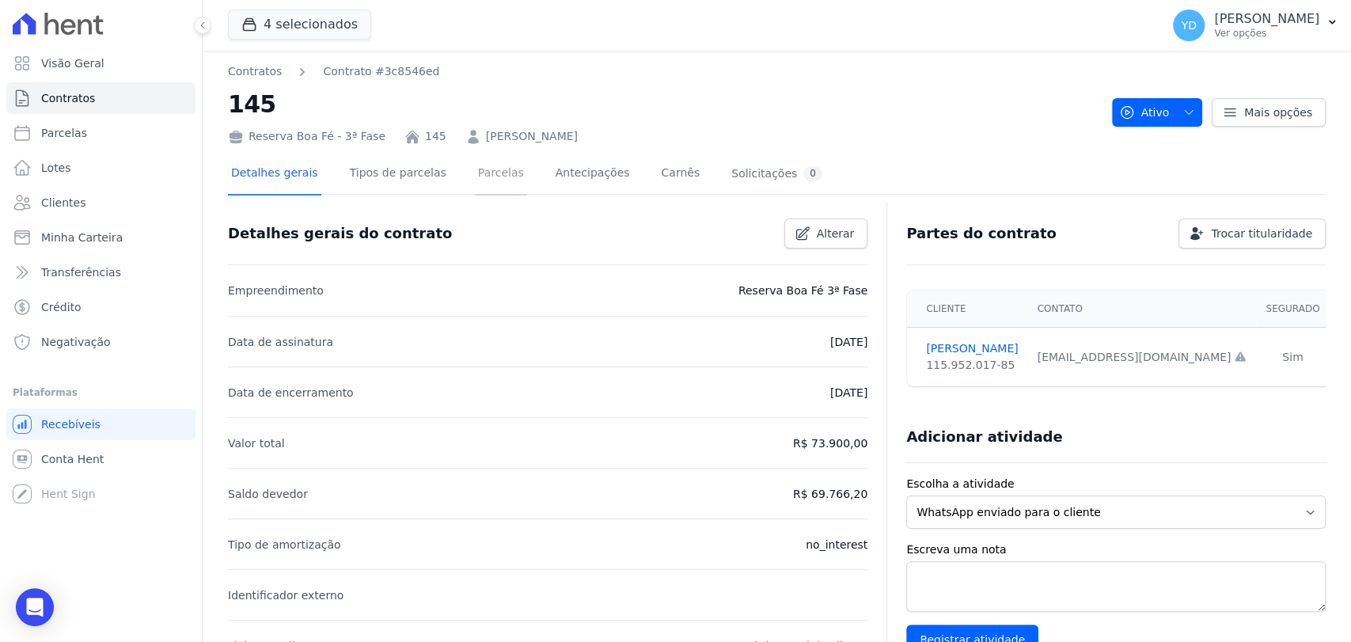
click at [477, 167] on link "Parcelas" at bounding box center [501, 175] width 52 height 42
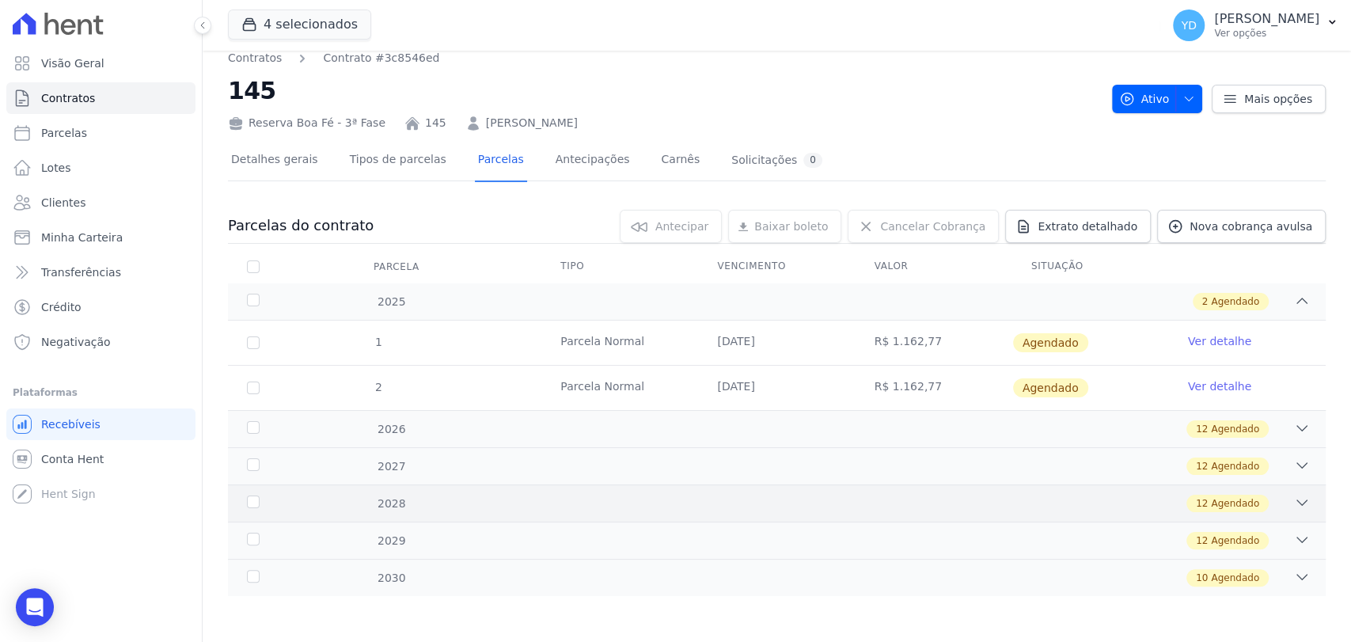
scroll to position [13, 0]
click at [713, 593] on div "2030 10 Agendado" at bounding box center [777, 577] width 1098 height 37
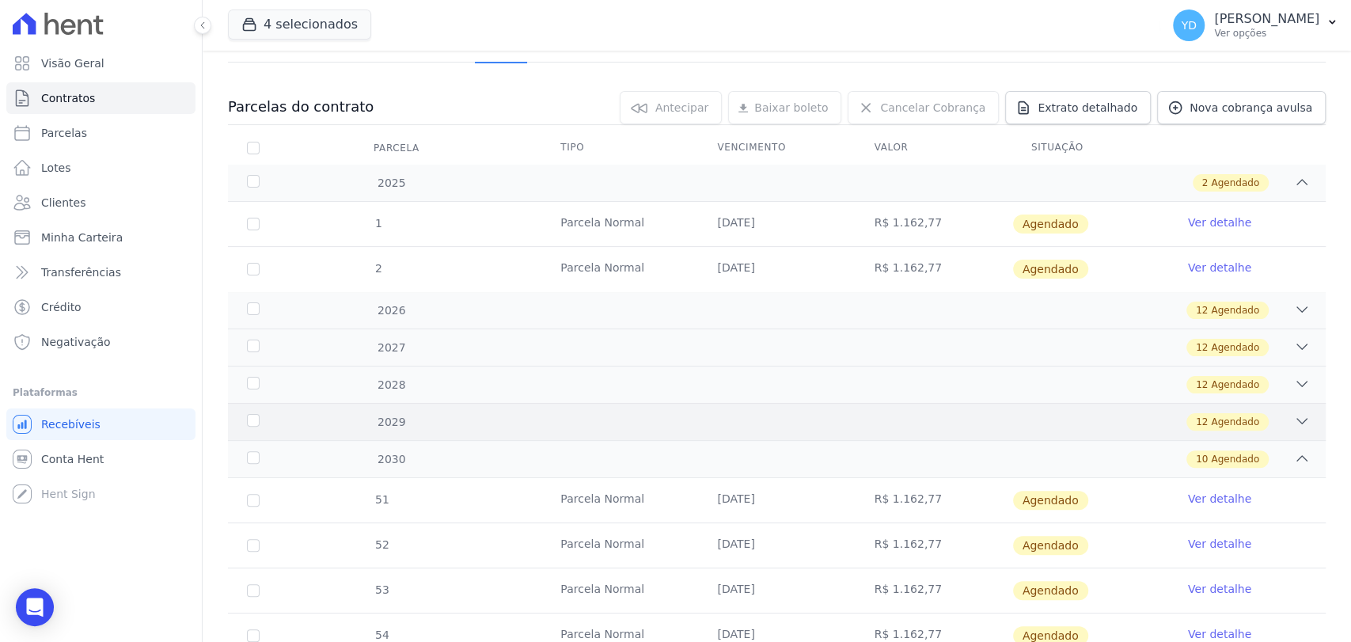
scroll to position [454, 0]
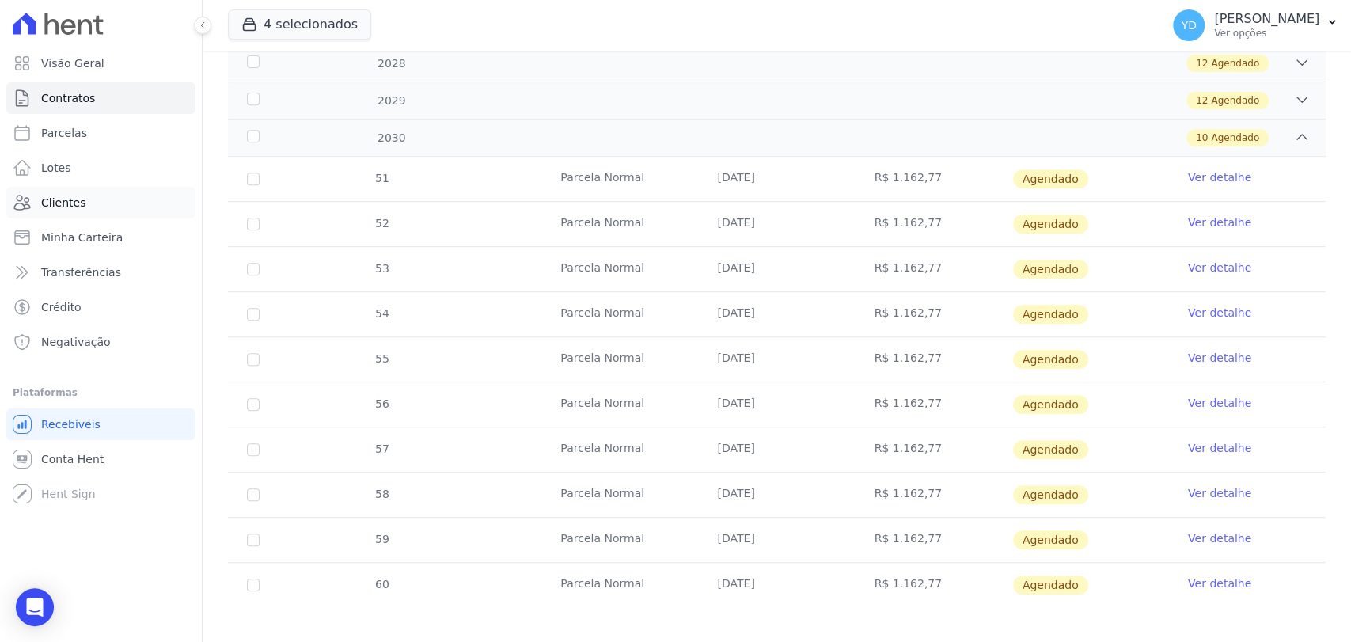
click at [128, 211] on link "Clientes" at bounding box center [100, 203] width 189 height 32
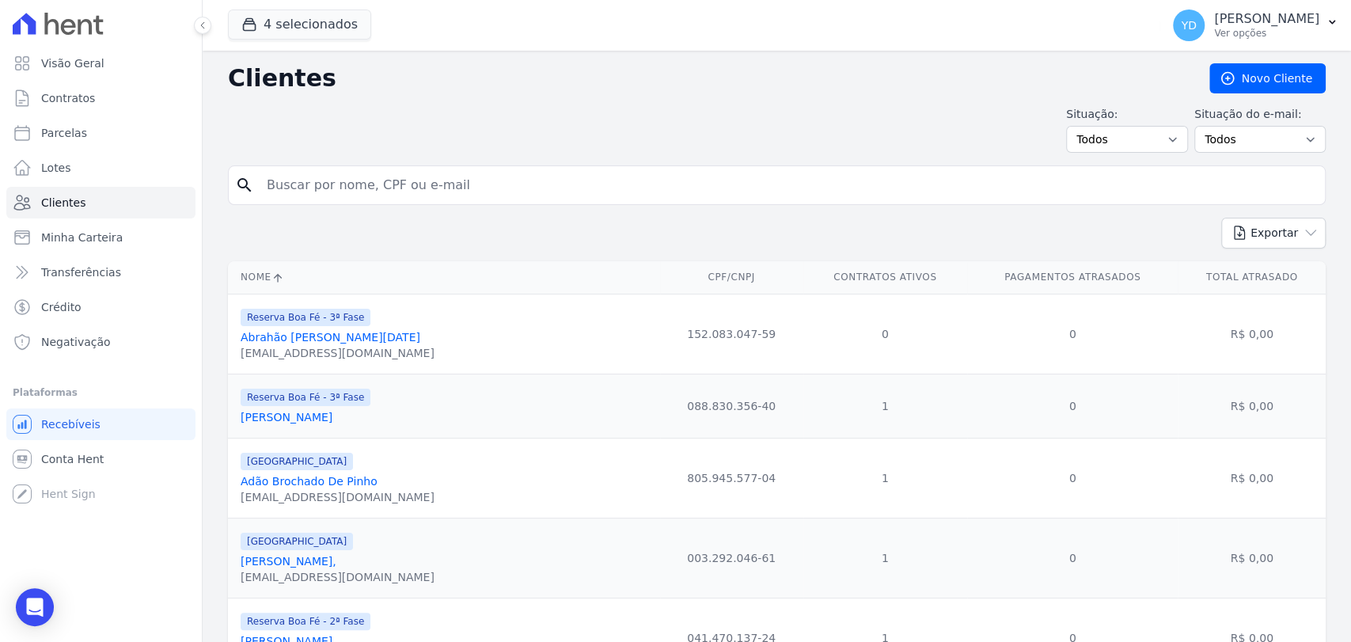
click at [372, 176] on input "search" at bounding box center [787, 185] width 1061 height 32
type input "eziel"
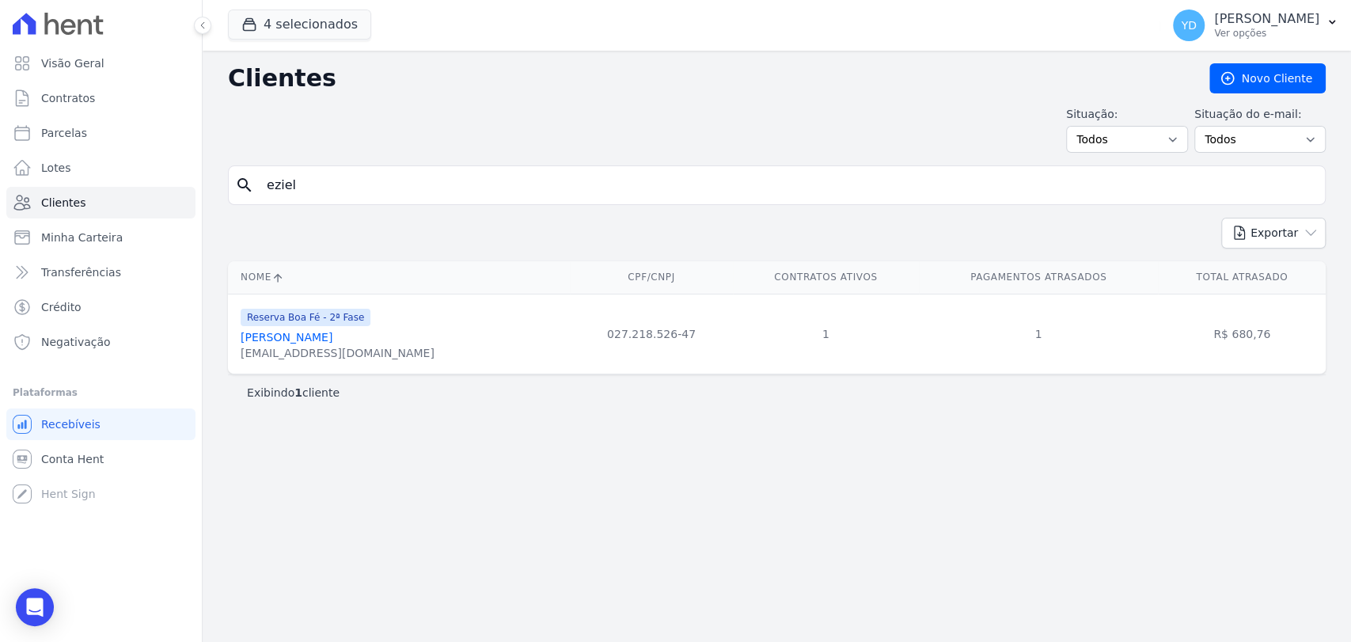
click at [316, 331] on link "[PERSON_NAME]" at bounding box center [287, 337] width 92 height 13
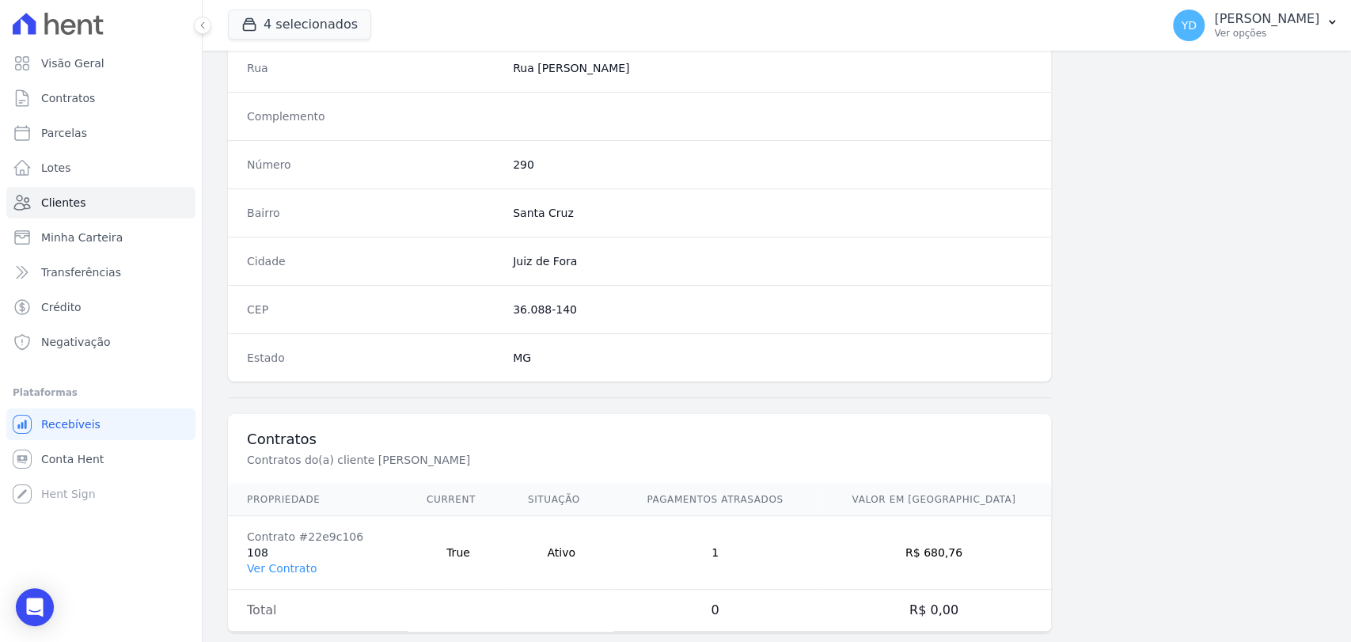
scroll to position [836, 0]
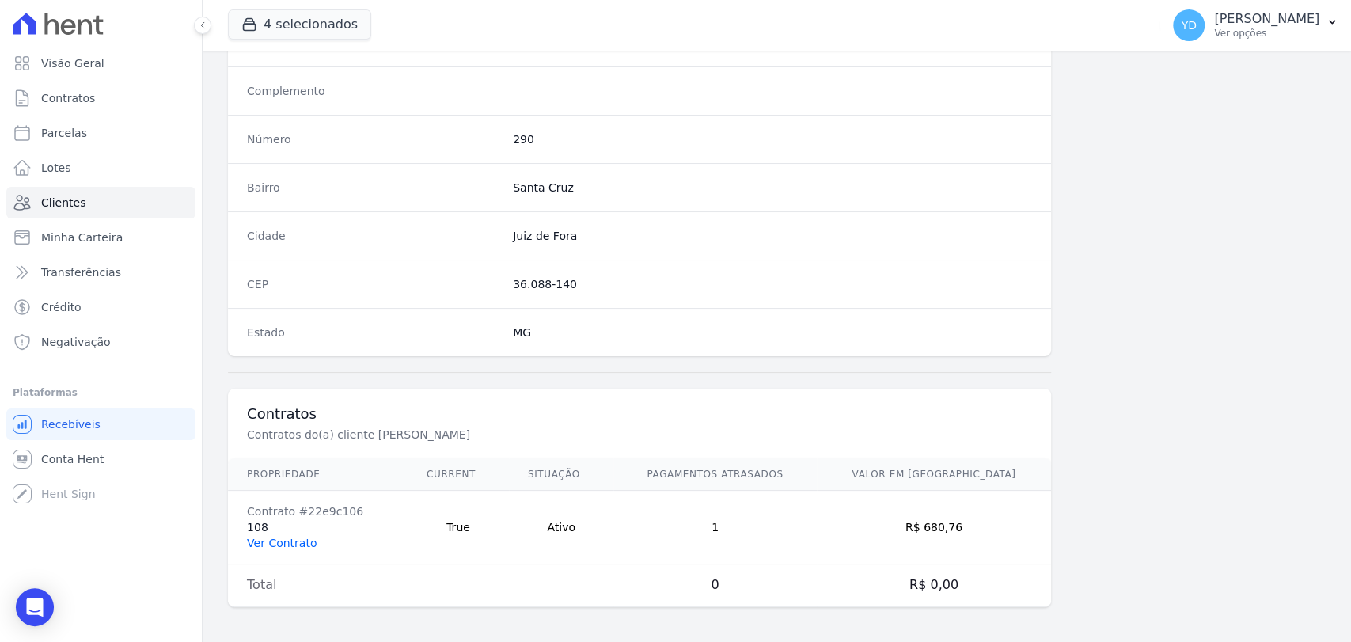
drag, startPoint x: 310, startPoint y: 552, endPoint x: 303, endPoint y: 544, distance: 10.6
click at [303, 546] on td "Contrato #22e9c106 108 Ver Contrato" at bounding box center [318, 528] width 180 height 74
click at [303, 544] on link "Ver Contrato" at bounding box center [282, 543] width 70 height 13
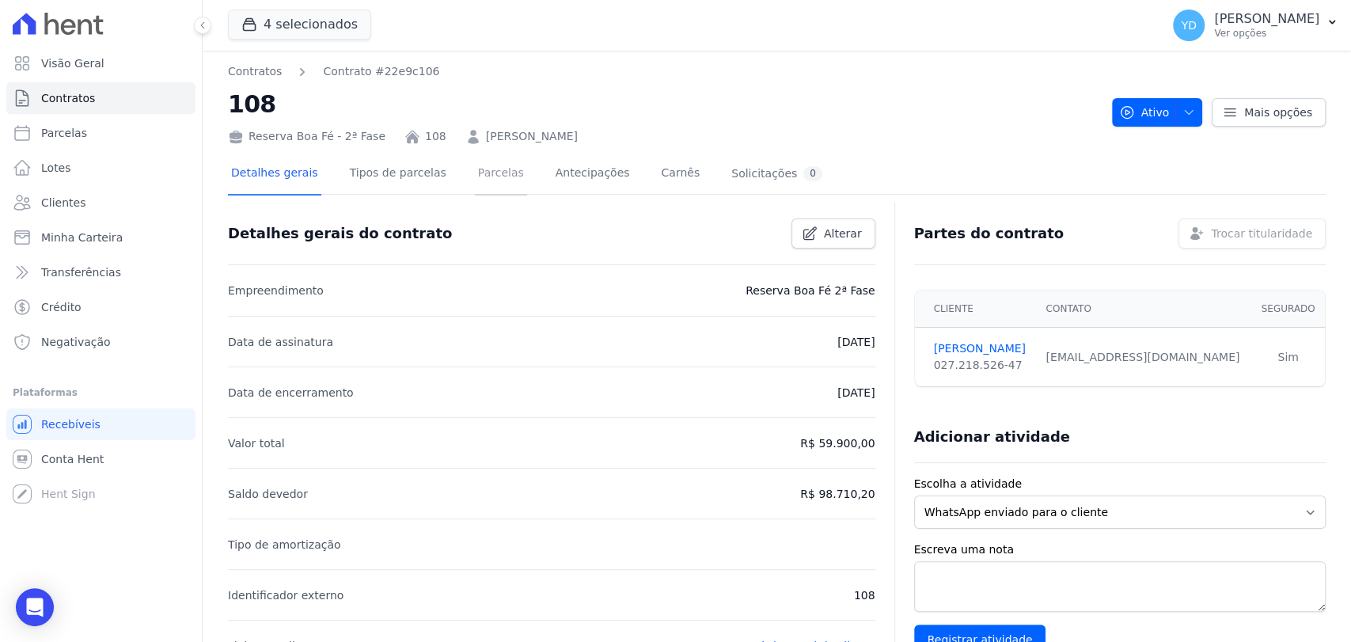
click at [491, 187] on link "Parcelas" at bounding box center [501, 175] width 52 height 42
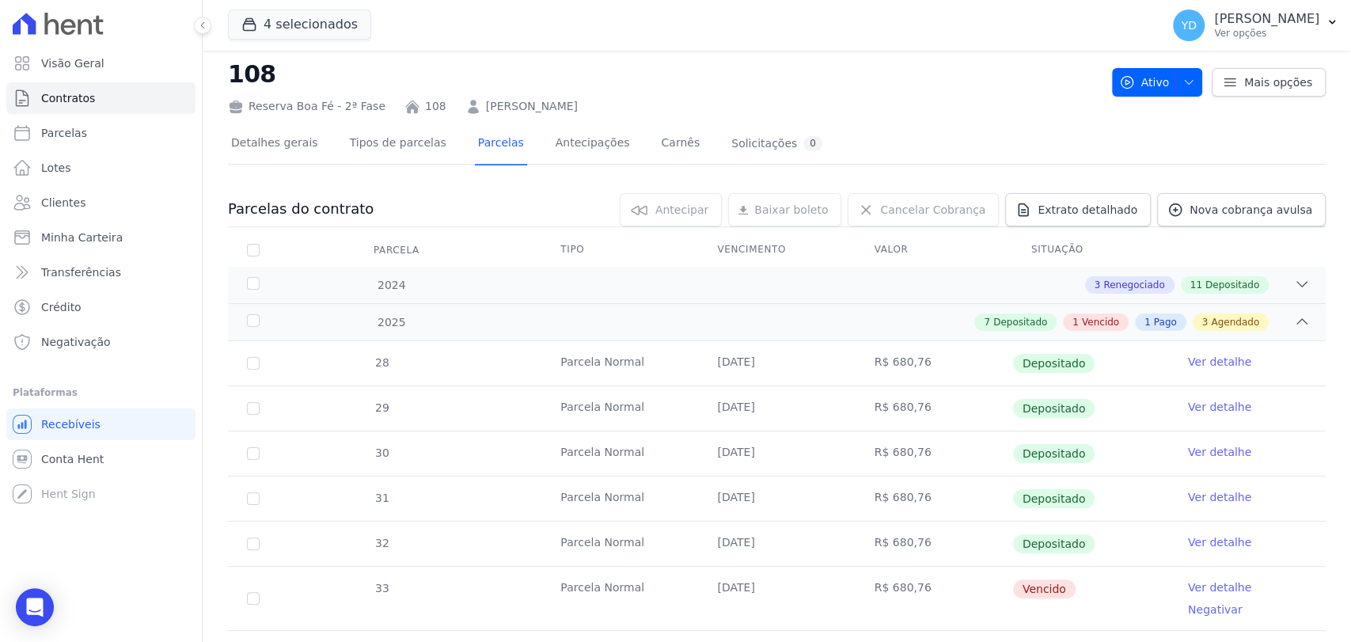
scroll to position [33, 0]
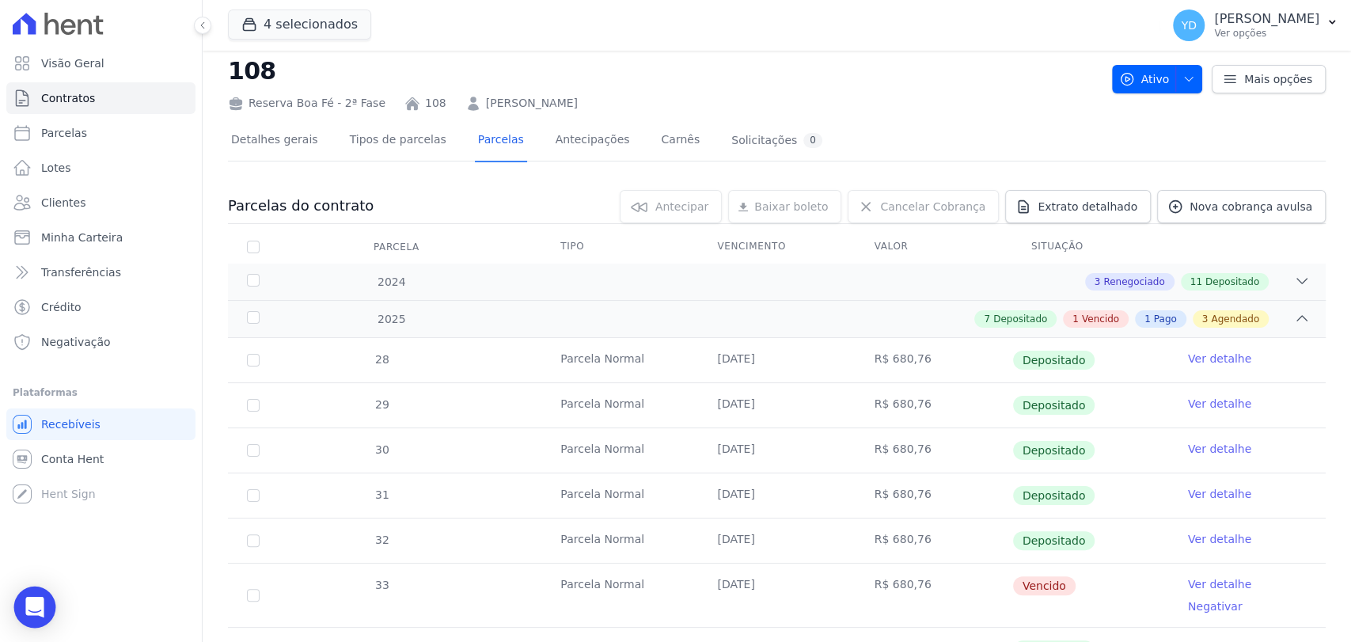
click at [32, 590] on div "Open Intercom Messenger" at bounding box center [35, 607] width 42 height 42
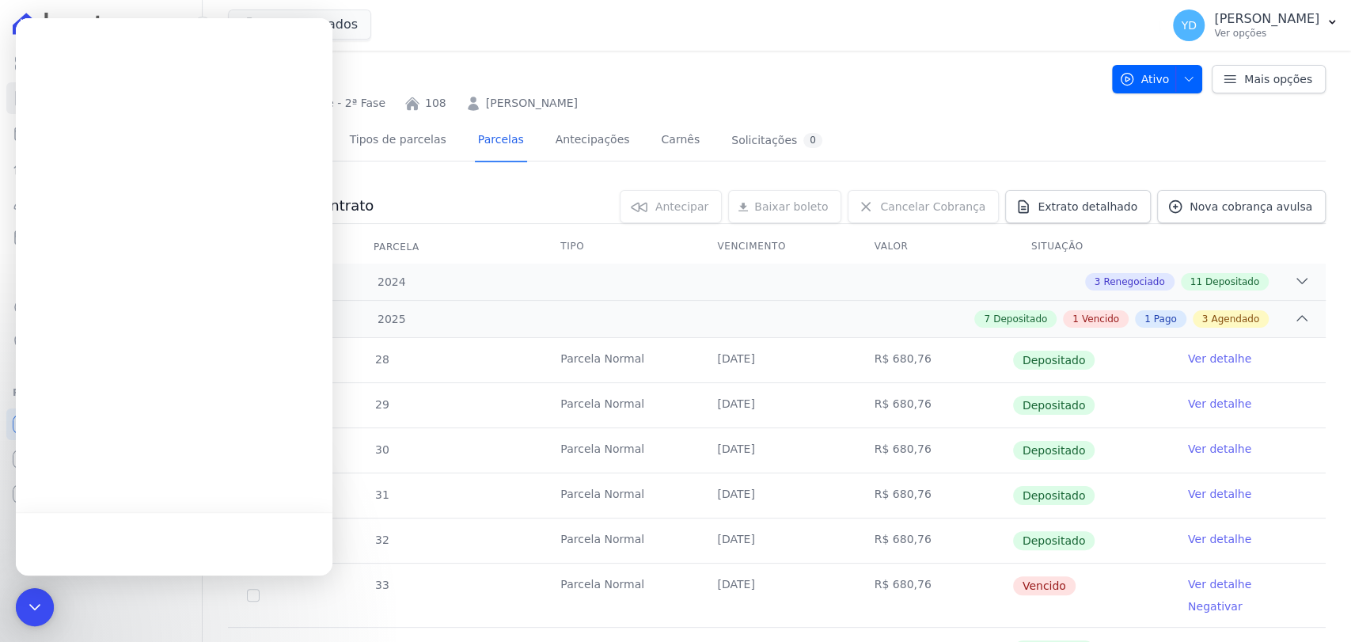
scroll to position [0, 0]
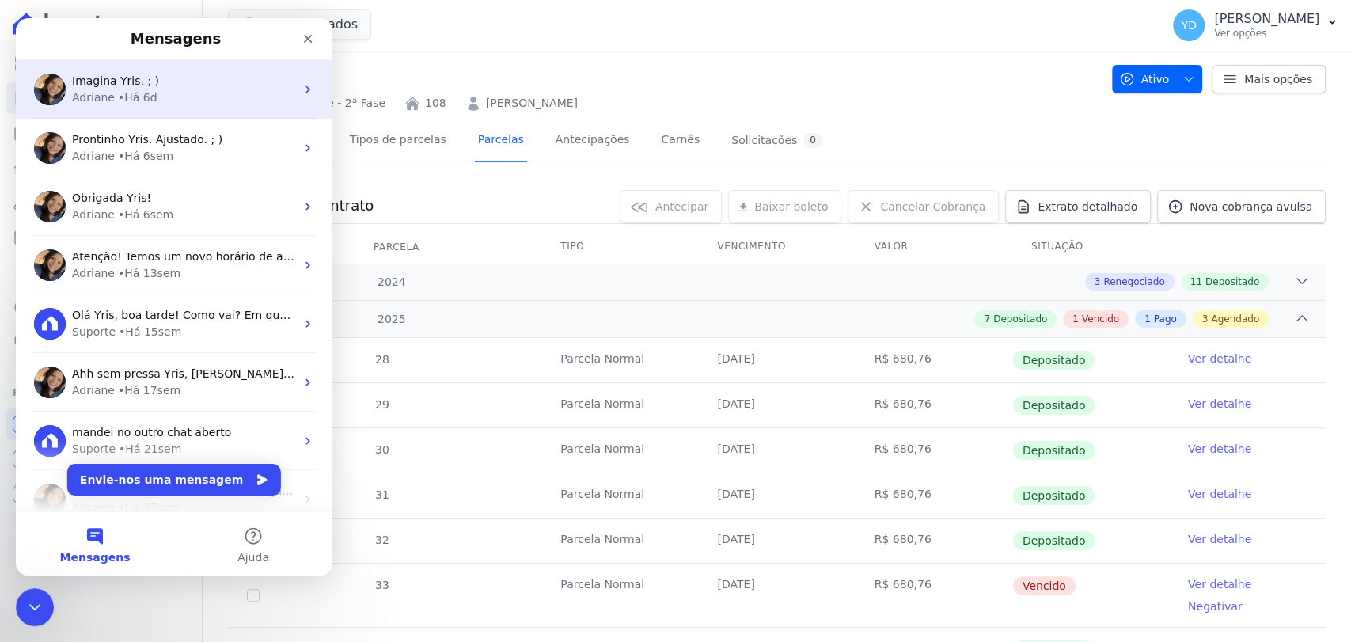
click at [228, 111] on div "Imagina Yris. ; ) [PERSON_NAME] • Há 6d" at bounding box center [174, 89] width 317 height 59
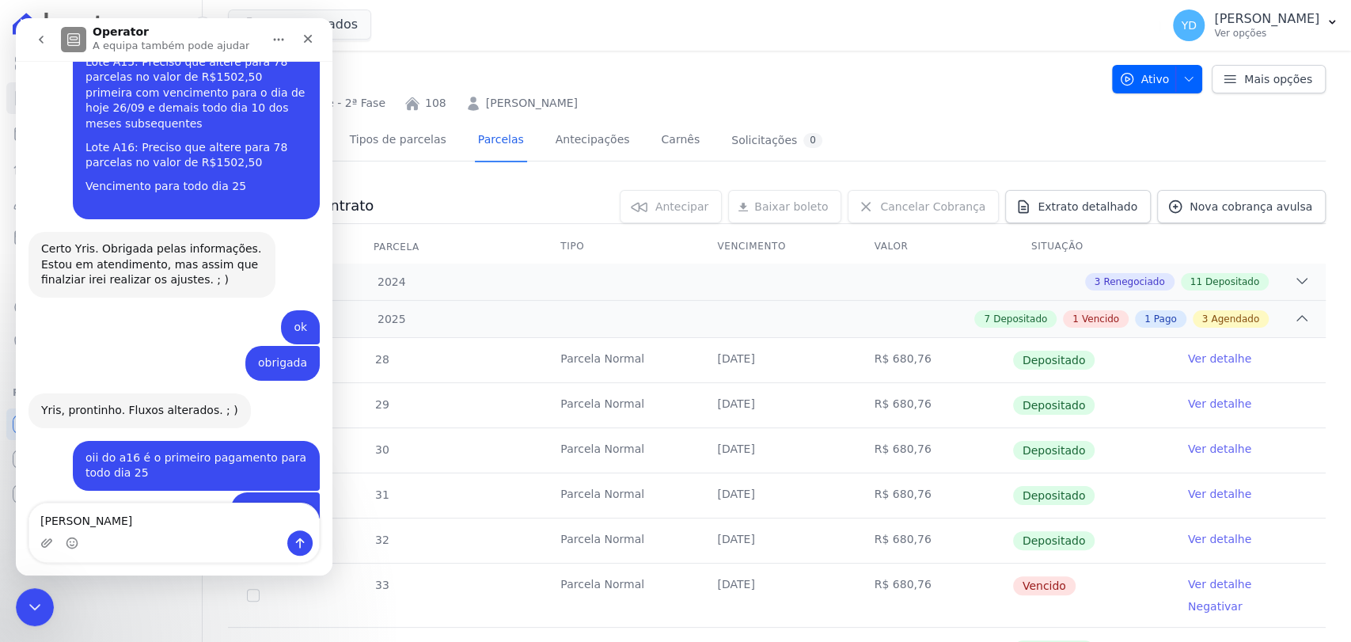
scroll to position [14686, 0]
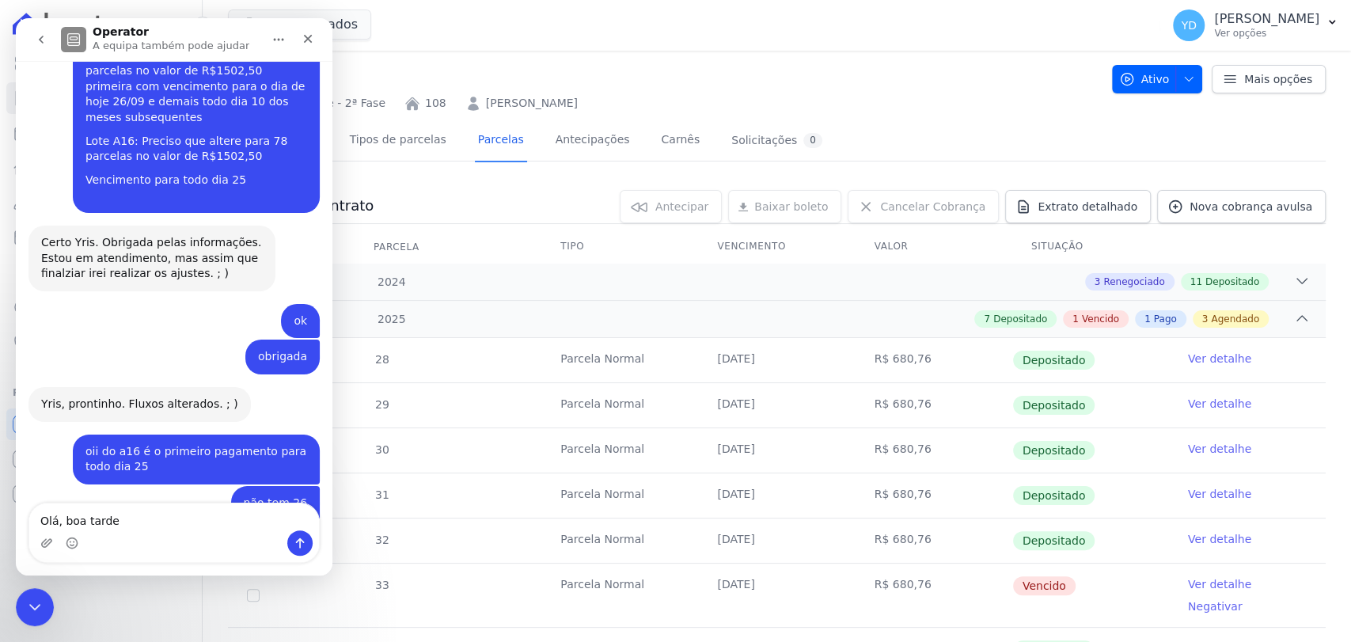
type textarea "Olá, boa tarde!"
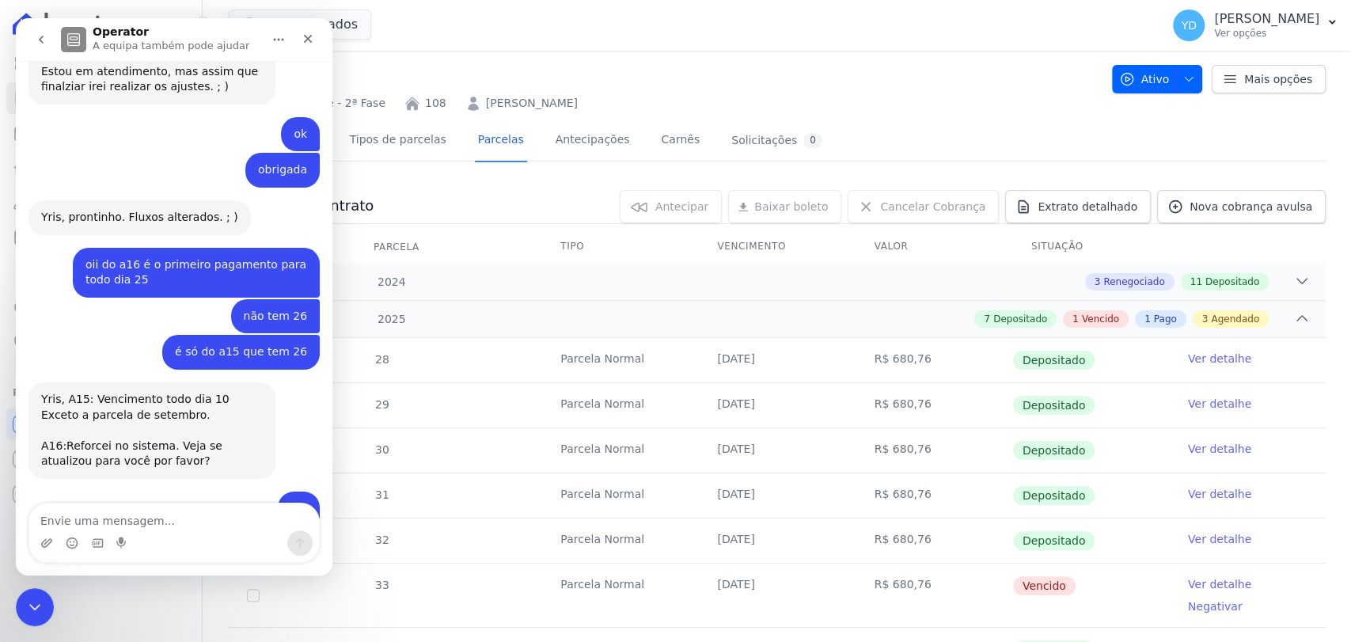
scroll to position [14882, 0]
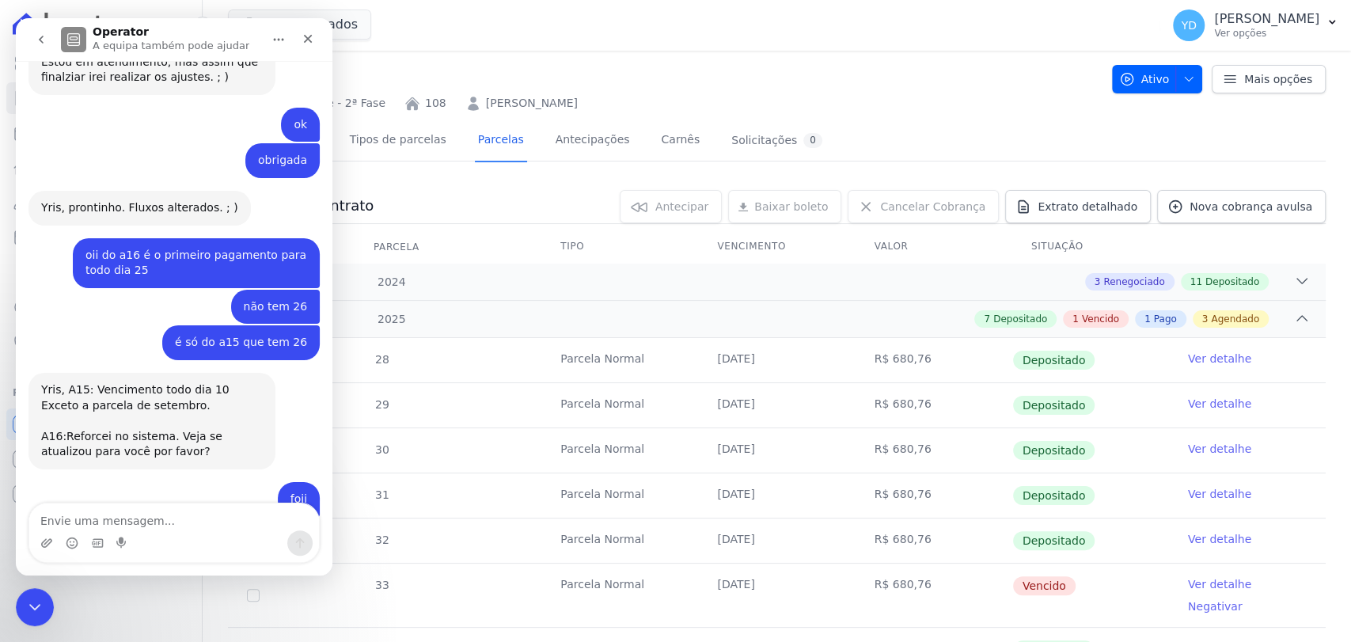
type textarea "v"
type textarea "vê para mim, por favor"
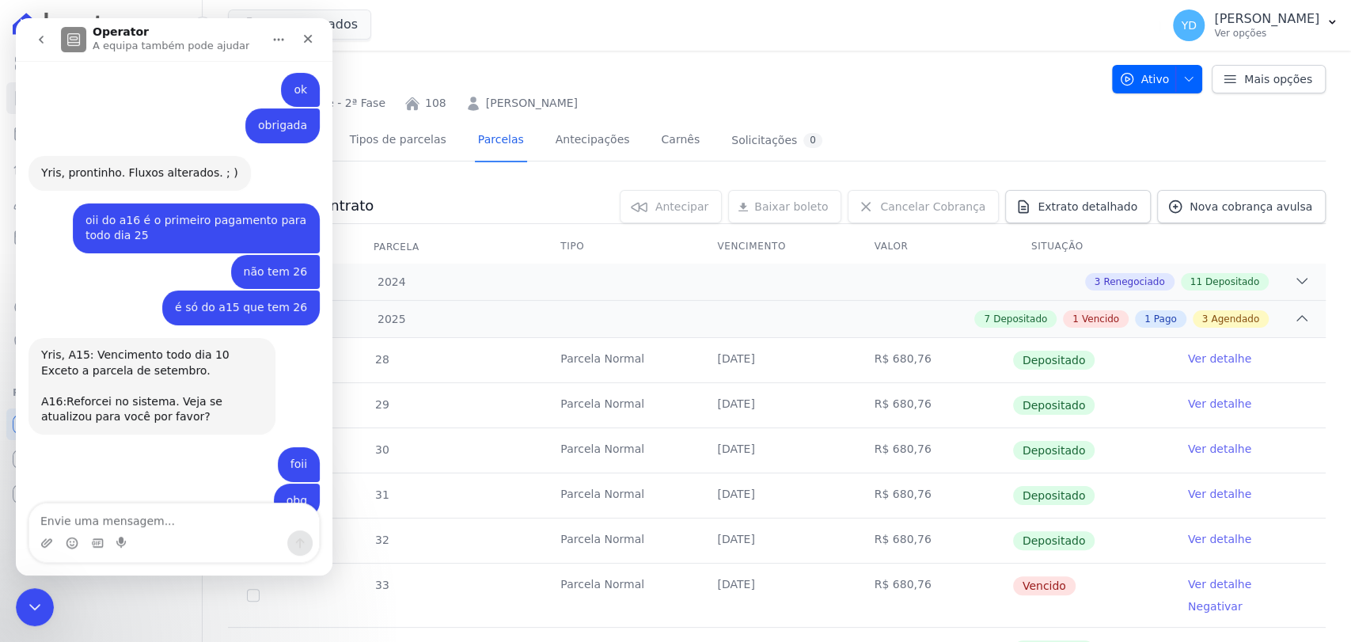
scroll to position [14918, 0]
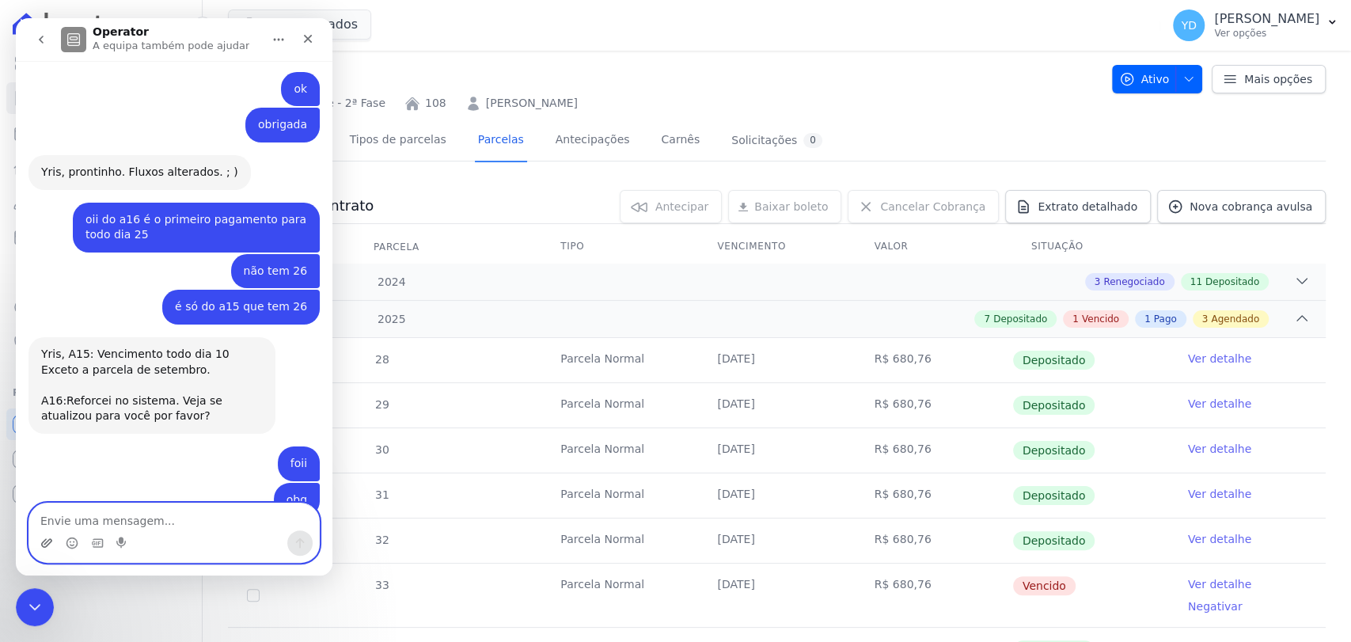
click at [44, 538] on icon "Carregar anexo" at bounding box center [46, 543] width 13 height 13
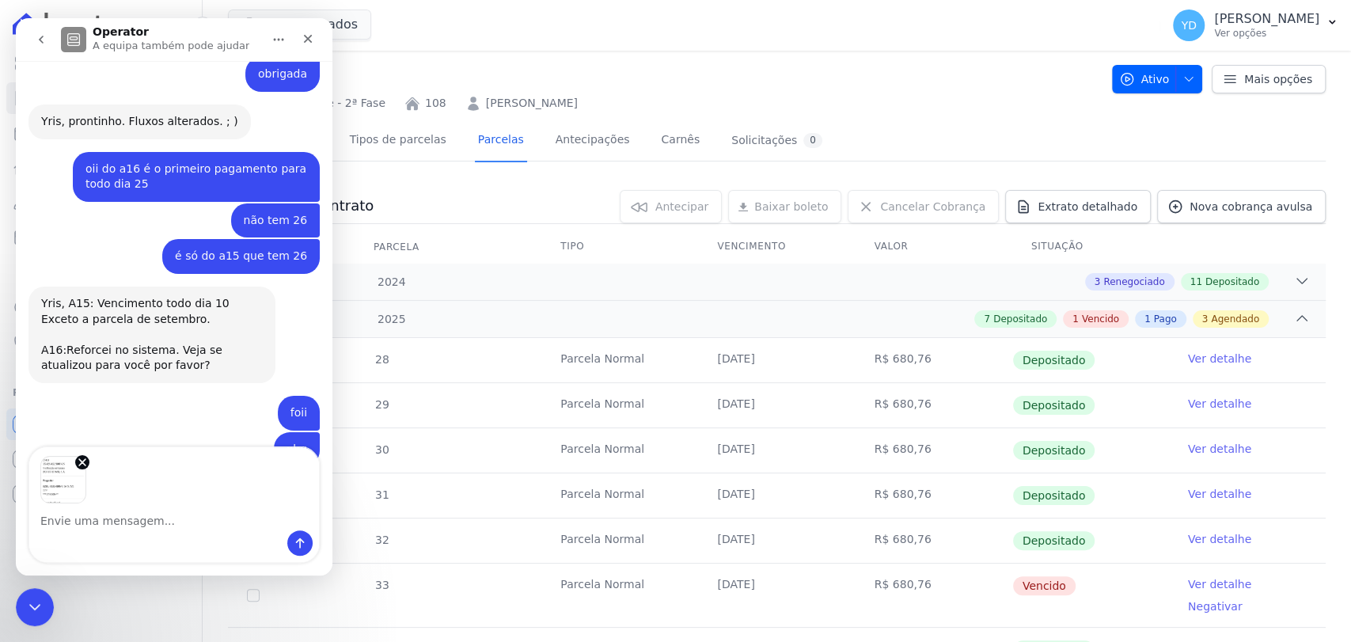
scroll to position [14974, 0]
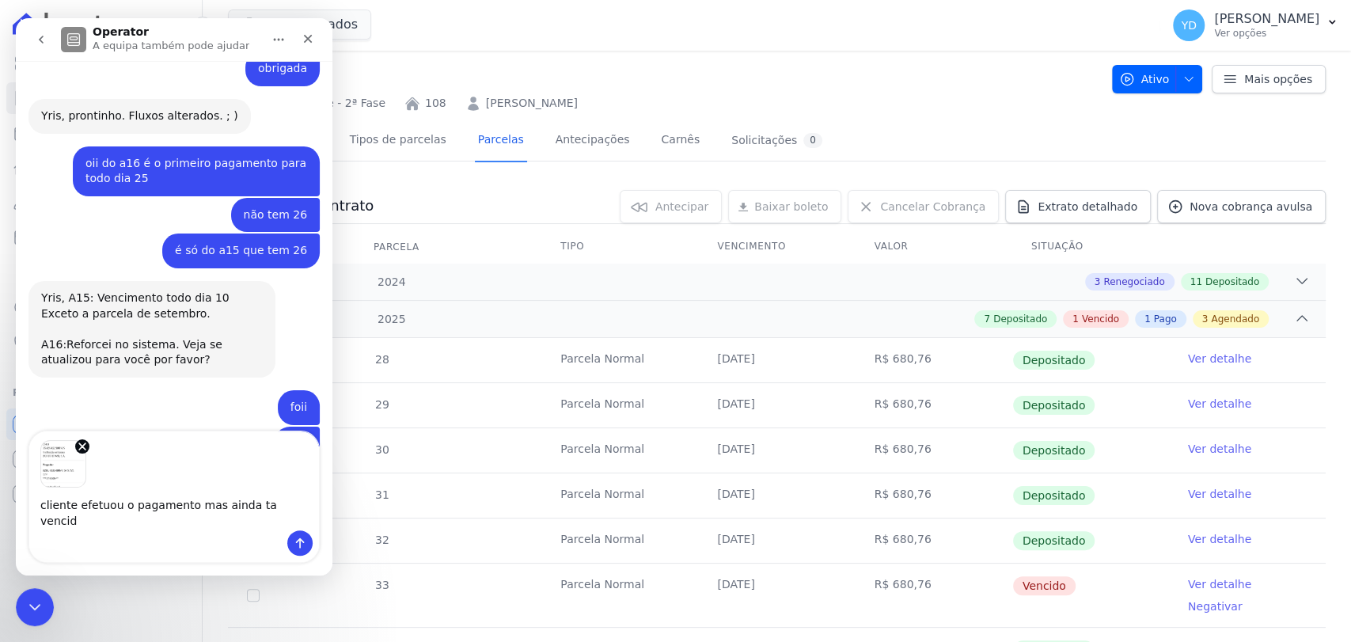
type textarea "cliente efetuou o pagamento mas ainda ta vencida"
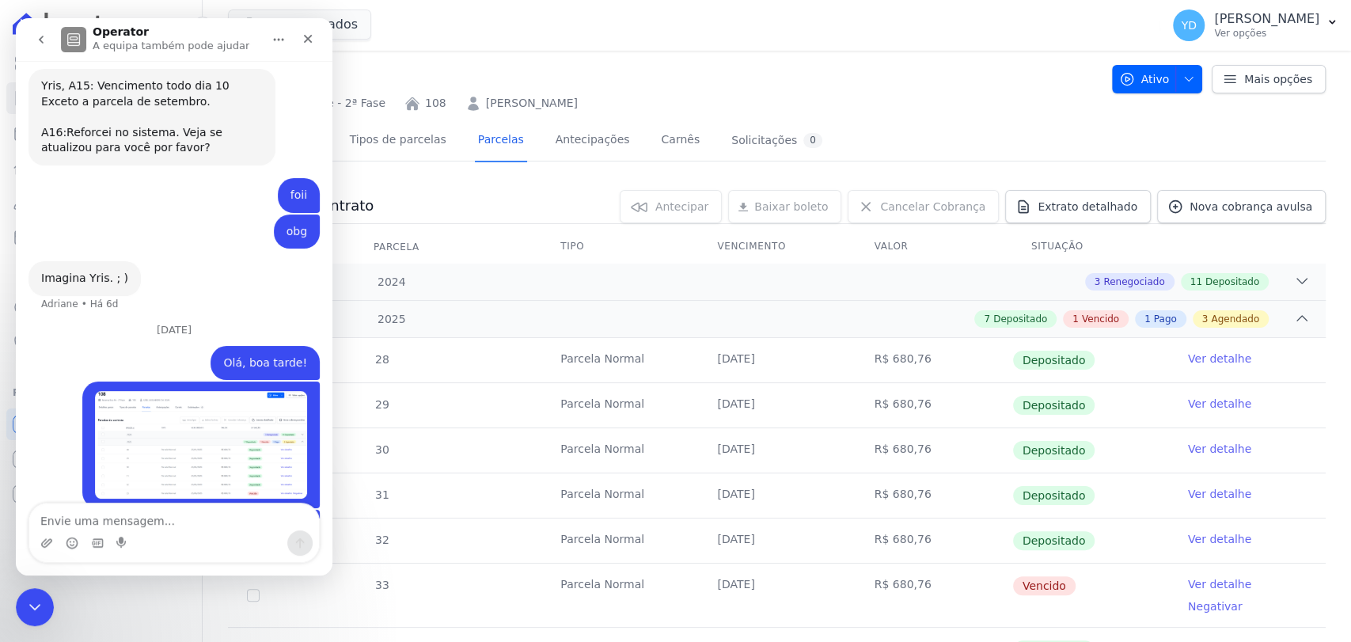
scroll to position [15190, 0]
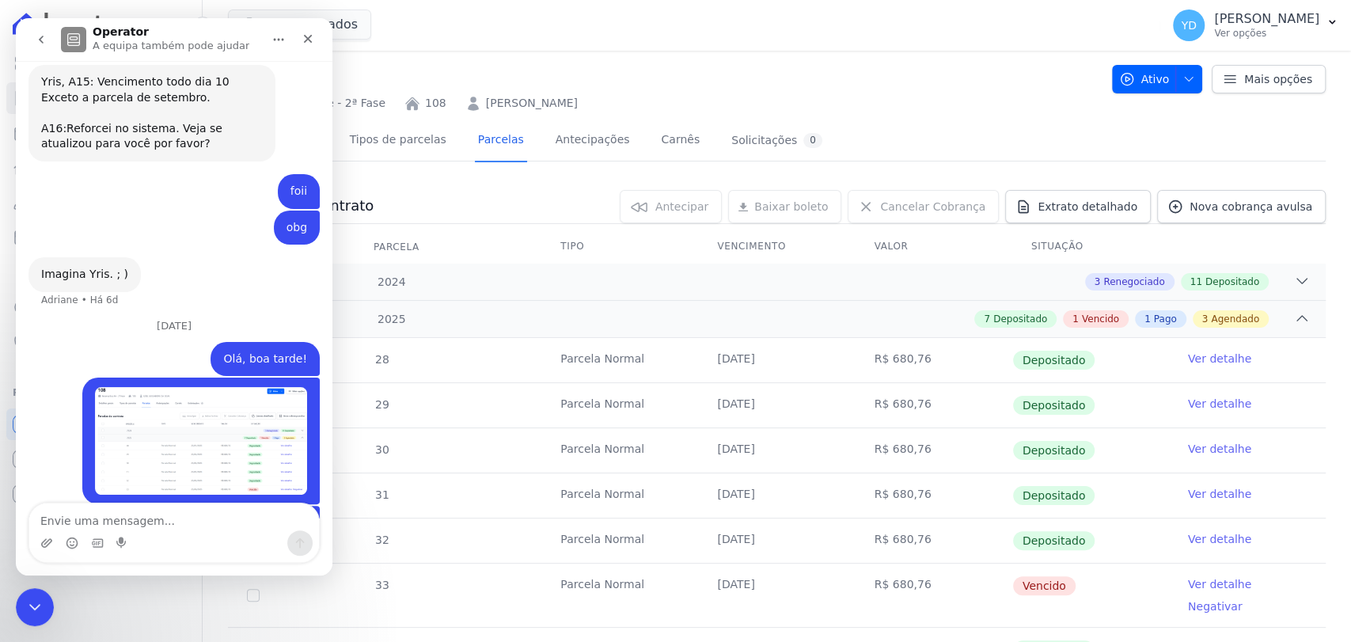
drag, startPoint x: 559, startPoint y: 68, endPoint x: 592, endPoint y: 32, distance: 49.3
click at [559, 68] on h2 "108" at bounding box center [663, 71] width 871 height 36
click at [311, 39] on icon "Fechar" at bounding box center [308, 38] width 13 height 13
click at [311, 39] on button "4 selecionados" at bounding box center [299, 24] width 143 height 30
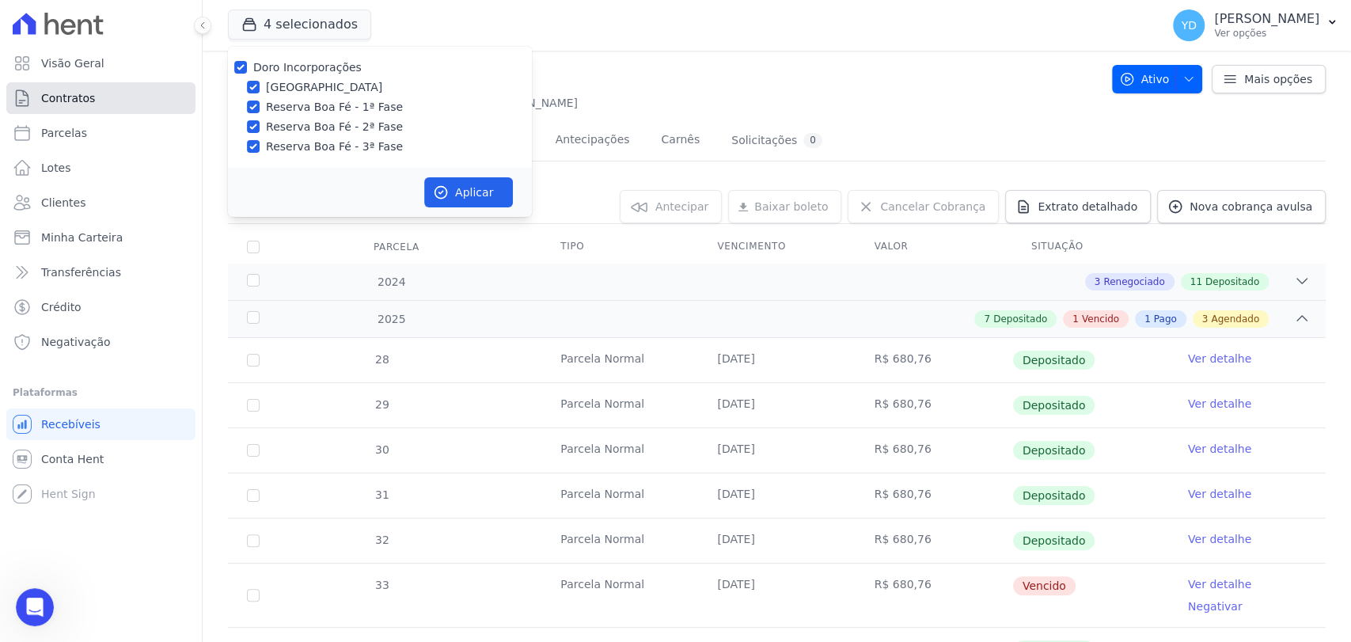
scroll to position [7963, 0]
click at [154, 90] on link "Contratos" at bounding box center [100, 98] width 189 height 32
